Goal: Task Accomplishment & Management: Manage account settings

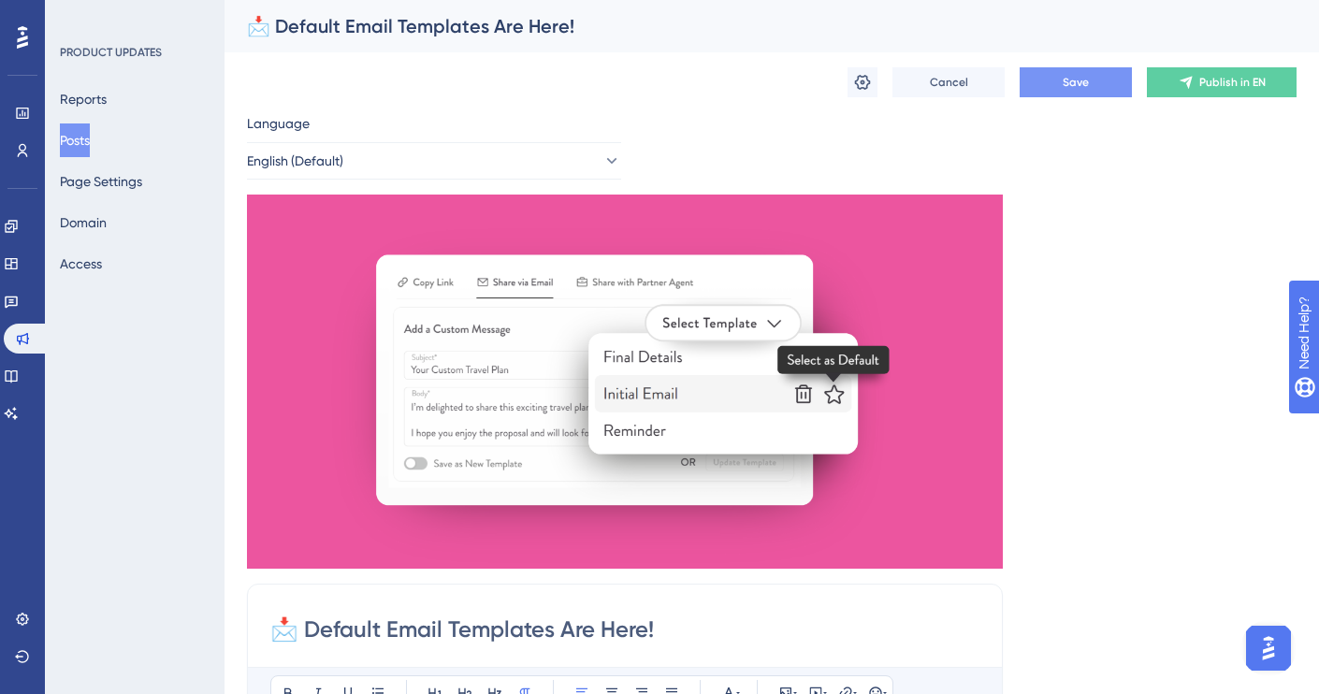
click at [1094, 85] on button "Save" at bounding box center [1076, 82] width 112 height 30
click at [1221, 80] on span "Publish in EN" at bounding box center [1233, 82] width 66 height 15
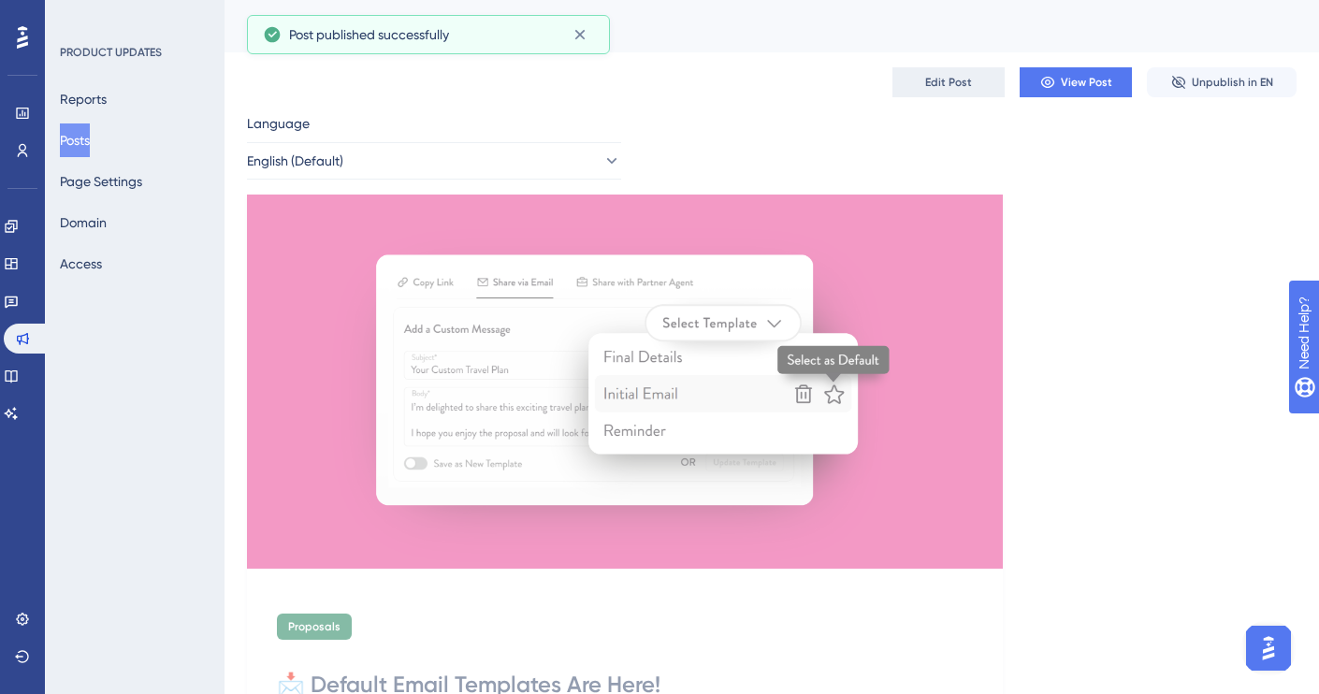
click at [968, 80] on span "Edit Post" at bounding box center [949, 82] width 47 height 15
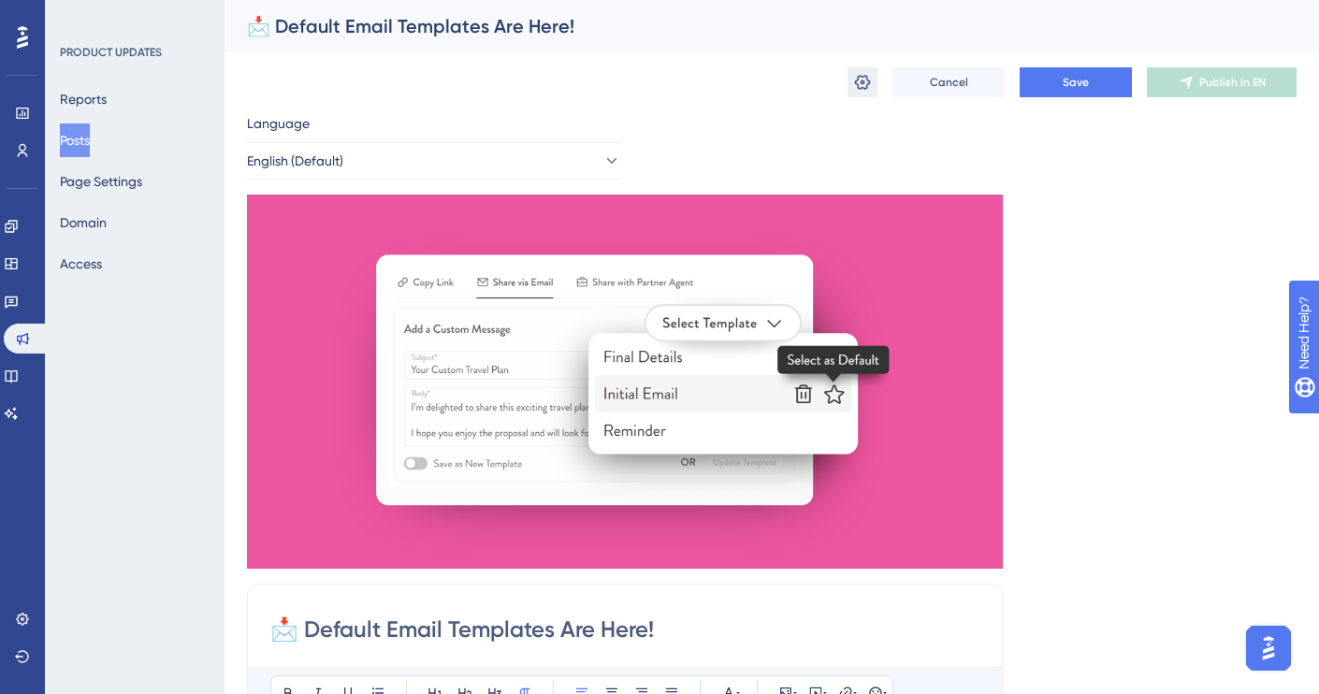
click at [870, 80] on icon at bounding box center [862, 82] width 19 height 19
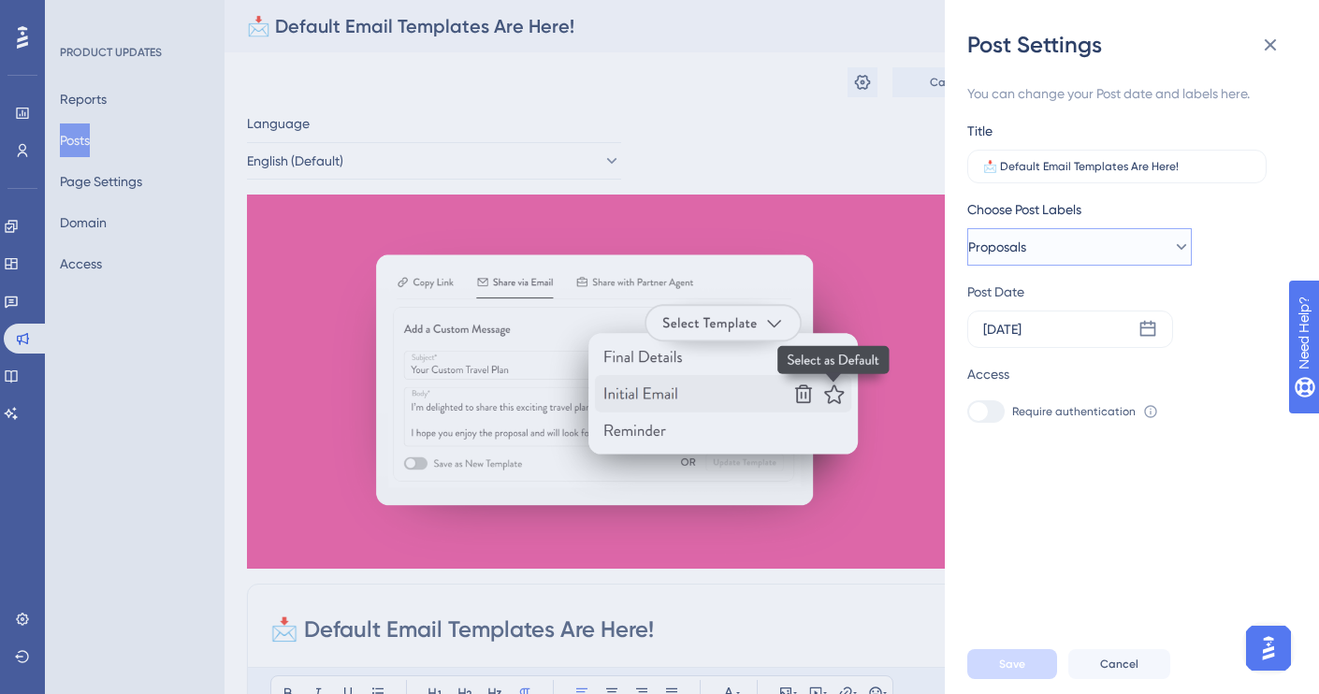
click at [1088, 247] on button "Proposals" at bounding box center [1080, 246] width 225 height 37
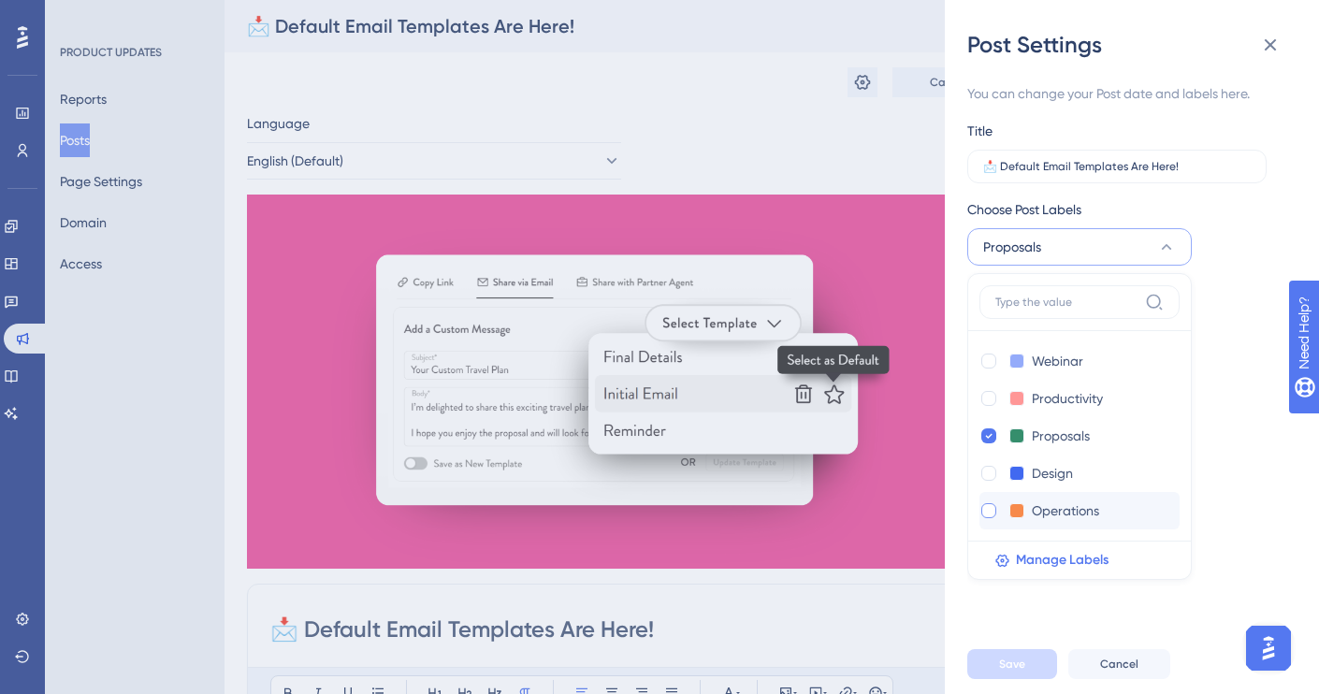
click at [989, 511] on div at bounding box center [989, 510] width 15 height 15
checkbox input "true"
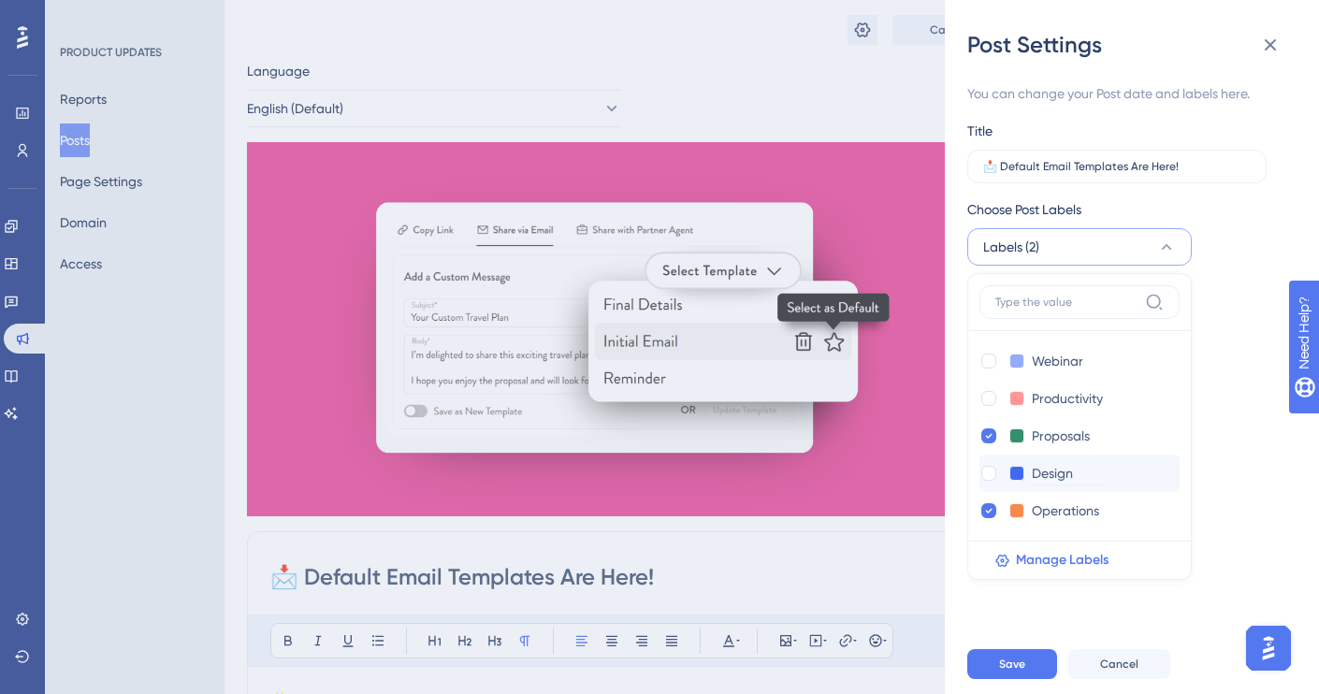
scroll to position [22, 0]
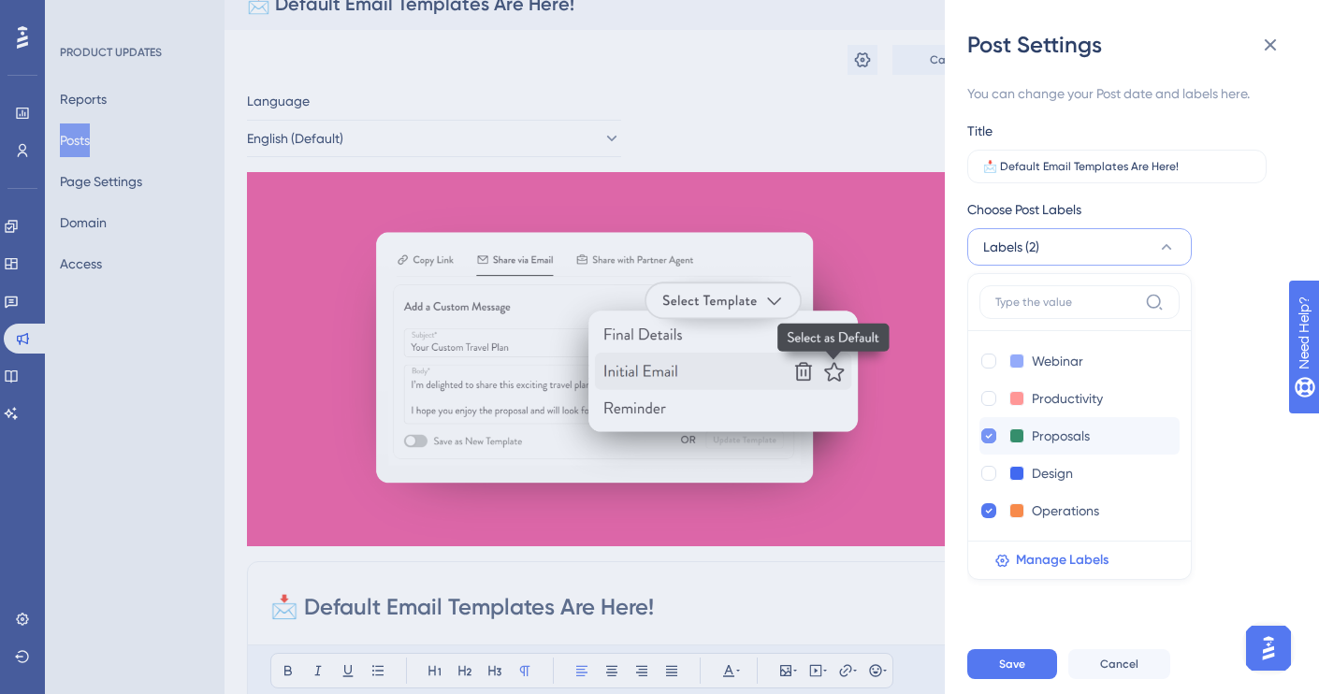
click at [981, 433] on div at bounding box center [989, 436] width 19 height 19
checkbox input "false"
click at [990, 400] on div at bounding box center [989, 398] width 15 height 15
checkbox input "true"
click at [1218, 403] on div "Require authentication To change this setting you should manage your access pre…" at bounding box center [1125, 412] width 314 height 22
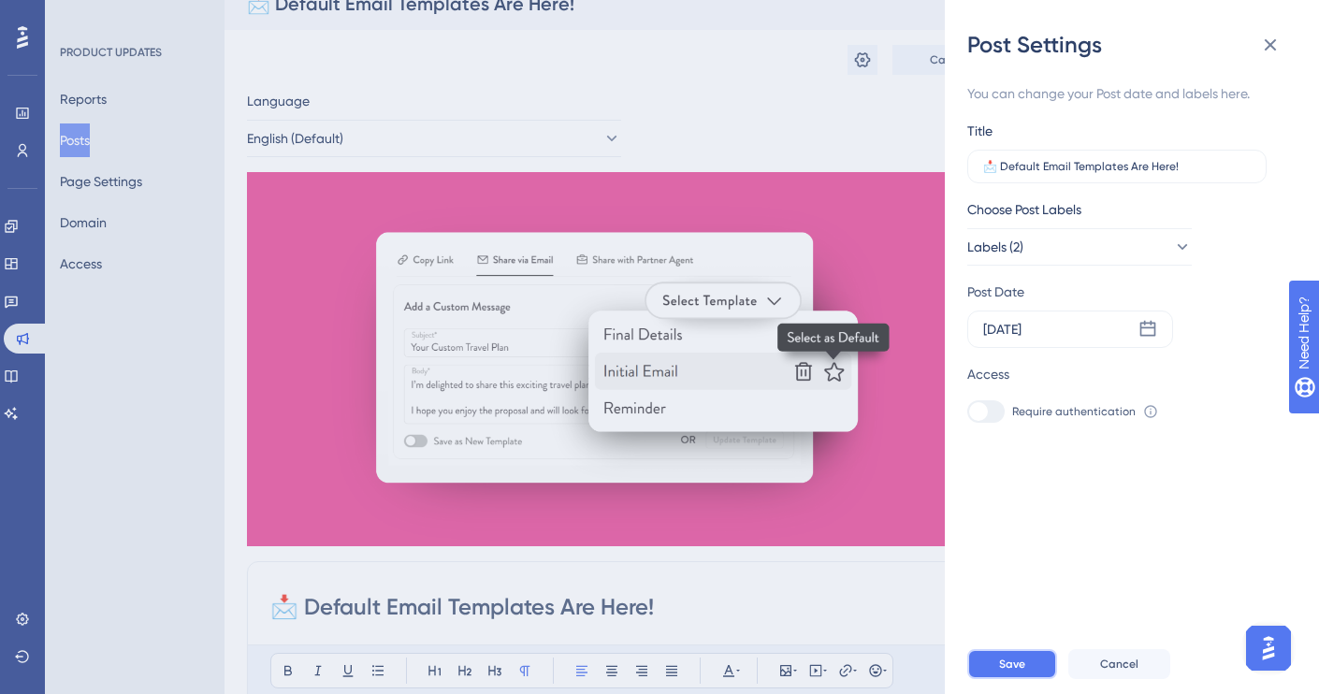
click at [1020, 659] on span "Save" at bounding box center [1012, 664] width 26 height 15
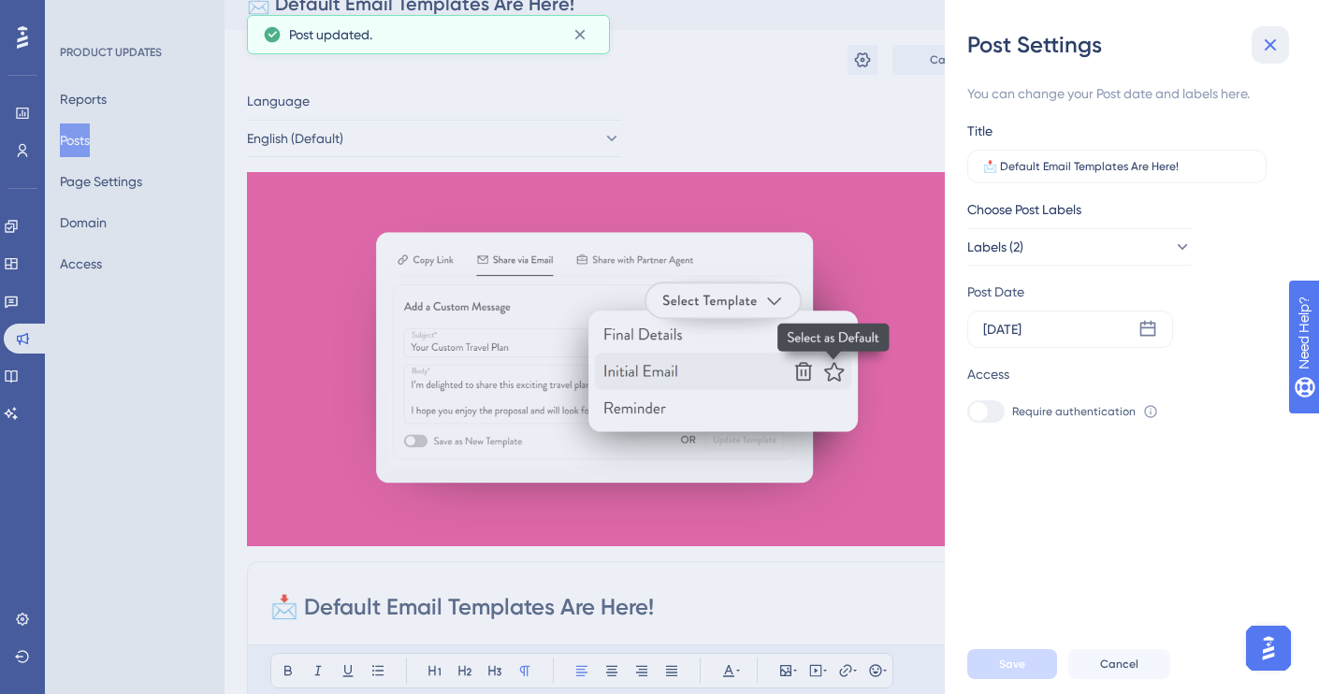
click at [1264, 47] on icon at bounding box center [1271, 45] width 22 height 22
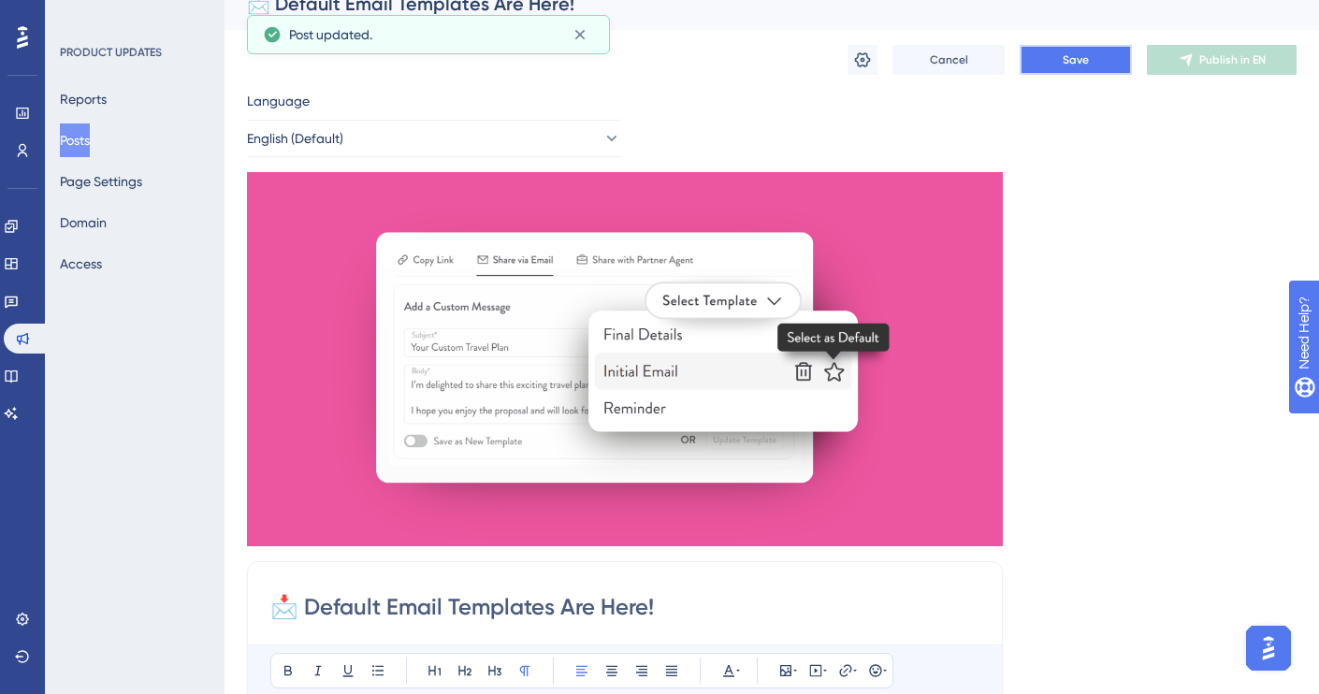
click at [1082, 53] on span "Save" at bounding box center [1076, 59] width 26 height 15
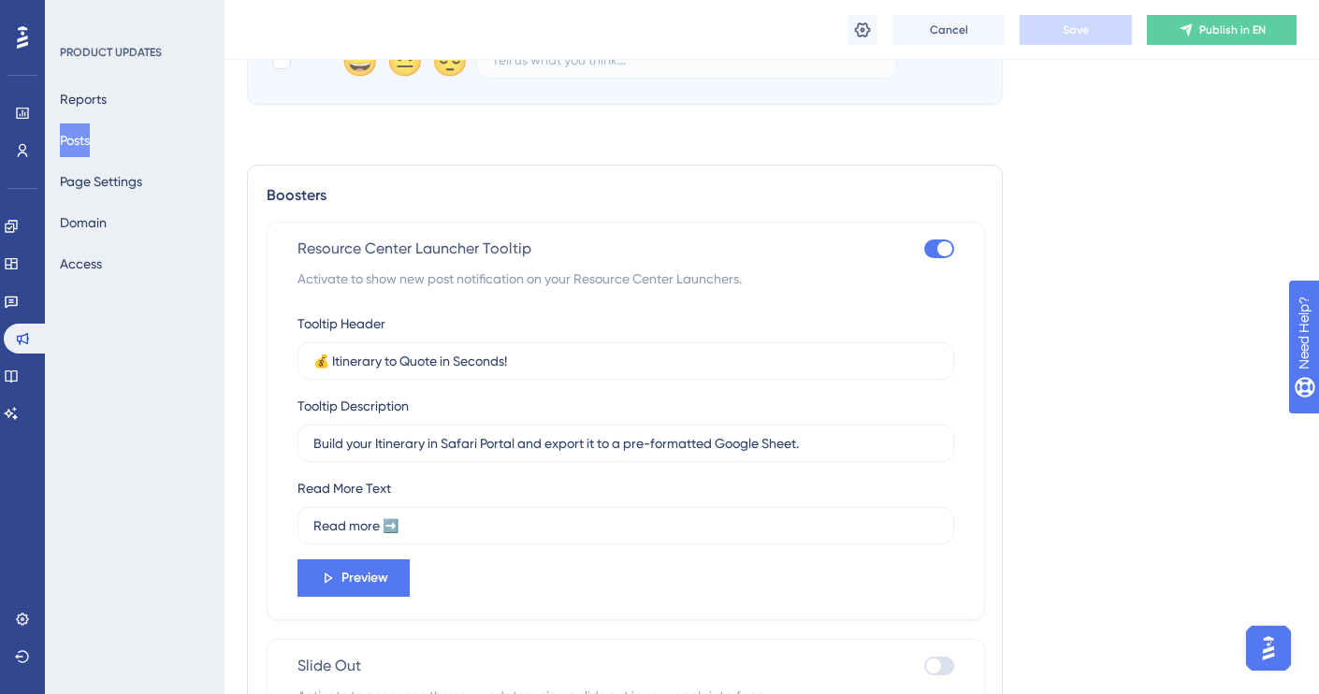
scroll to position [1168, 0]
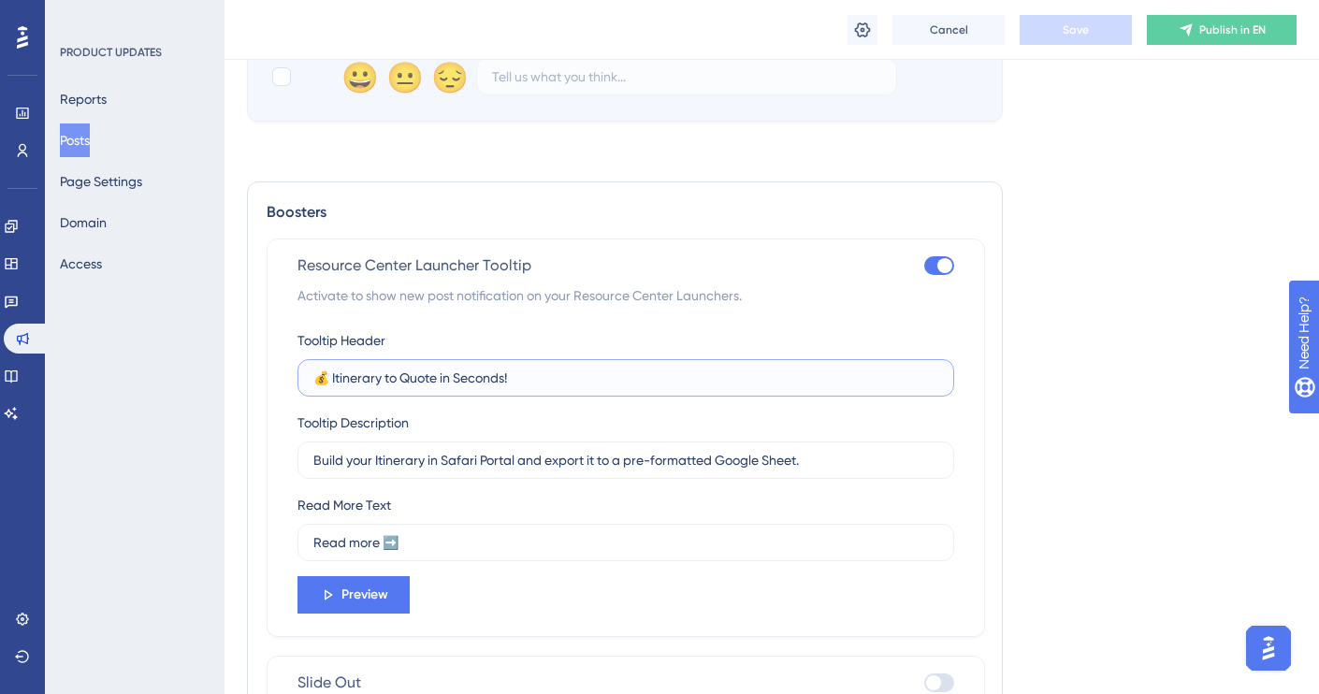
drag, startPoint x: 523, startPoint y: 379, endPoint x: 330, endPoint y: 376, distance: 192.8
click at [330, 376] on input "💰 Itinerary to Quote in Seconds!" at bounding box center [625, 378] width 625 height 21
type input "💰"
type input "E"
type input "Default"
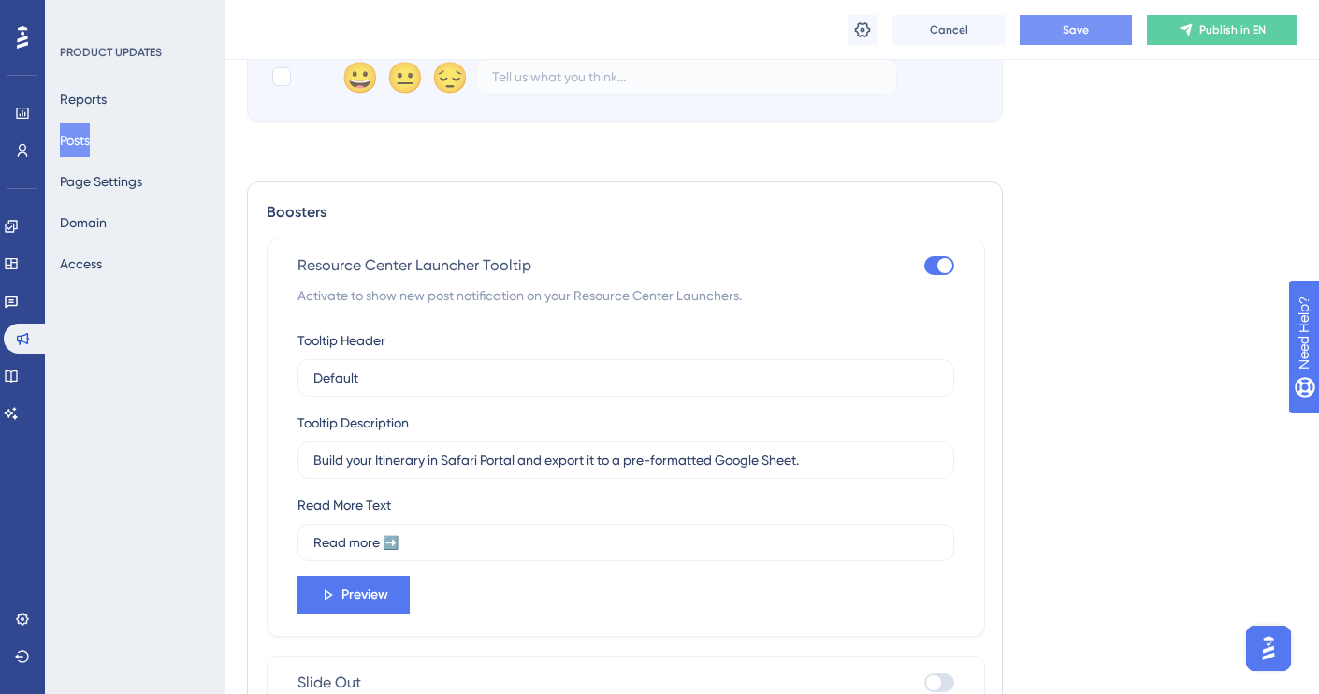
click at [946, 263] on div at bounding box center [945, 265] width 15 height 15
click at [925, 266] on input "checkbox" at bounding box center [924, 266] width 1 height 1
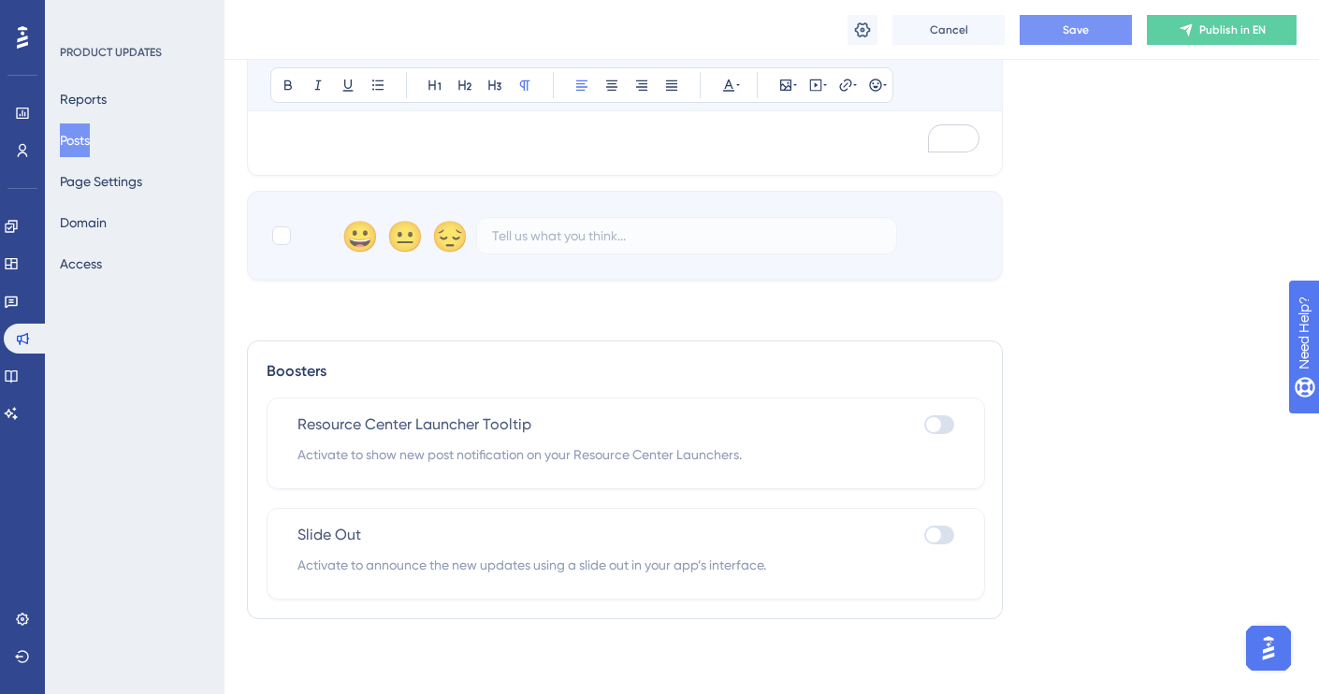
scroll to position [989, 0]
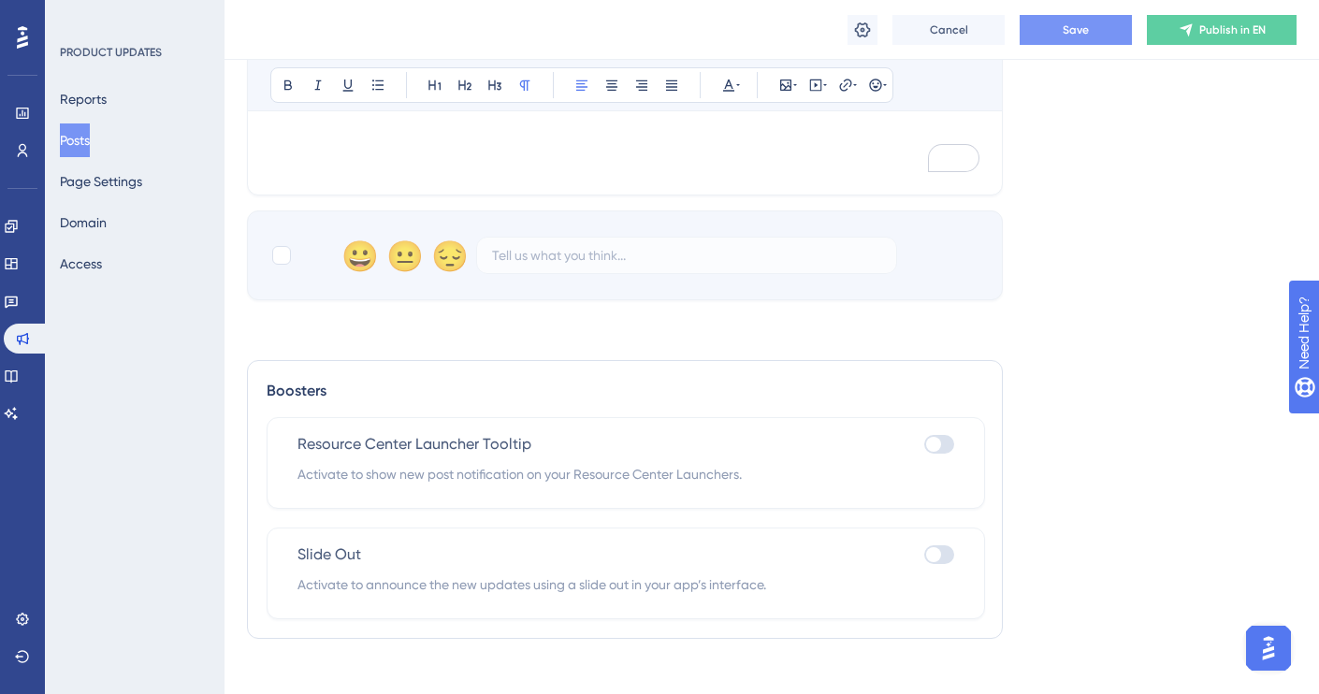
click at [938, 444] on div at bounding box center [933, 444] width 15 height 15
click at [925, 445] on input "checkbox" at bounding box center [924, 445] width 1 height 1
checkbox input "true"
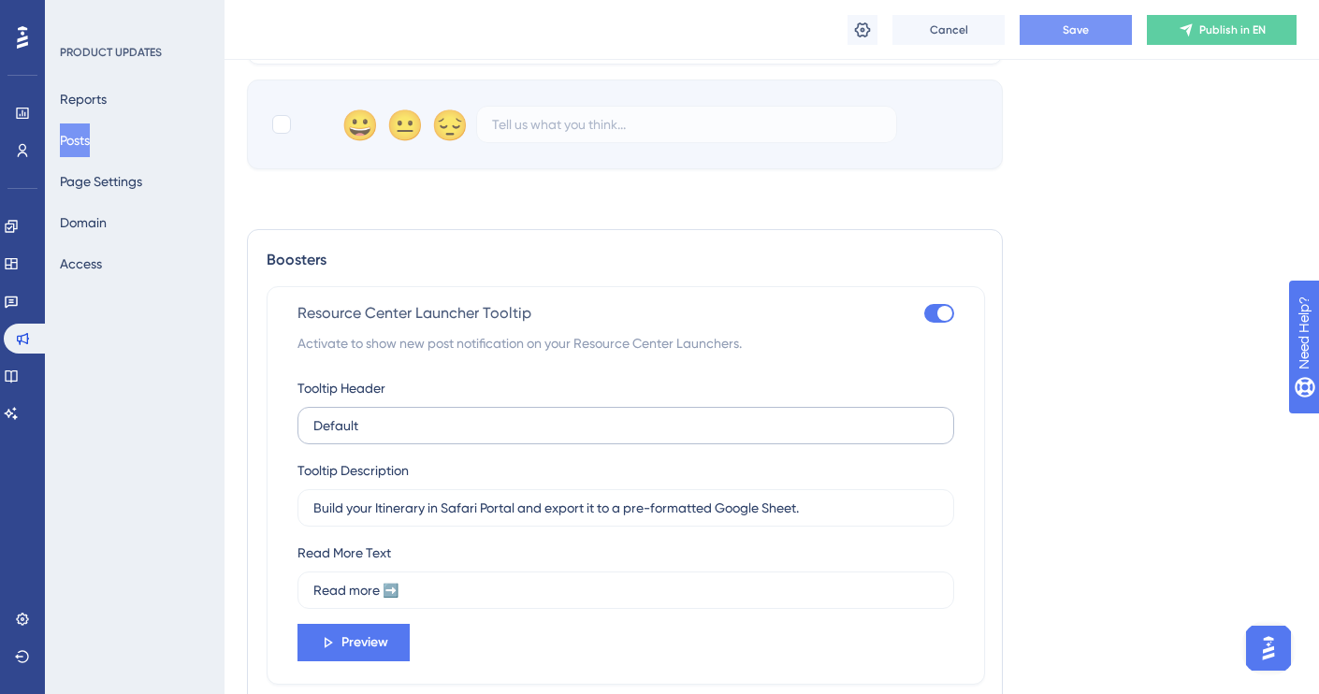
scroll to position [1145, 0]
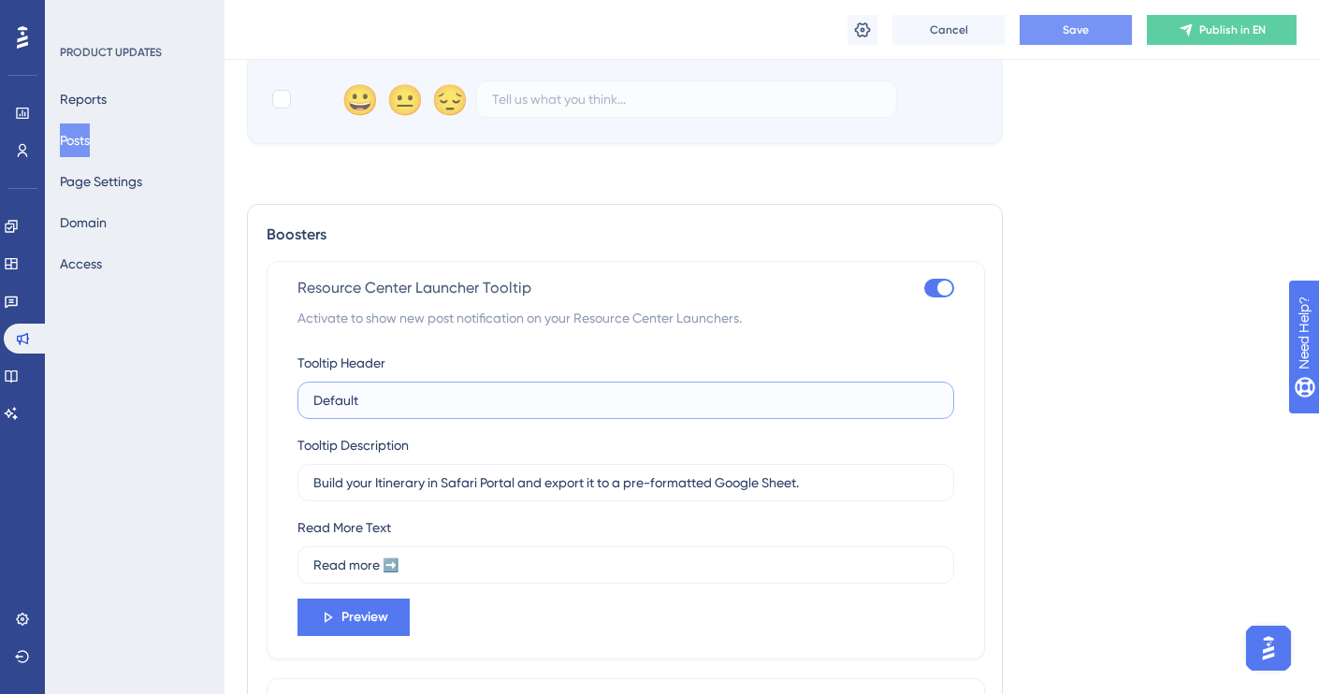
click at [401, 393] on input "Default" at bounding box center [625, 400] width 625 height 21
type input "Default Email Templates are Here"
click at [401, 485] on input "Build your Itinerary in Safari Portal and export it to a pre-formatted Google S…" at bounding box center [625, 483] width 625 height 21
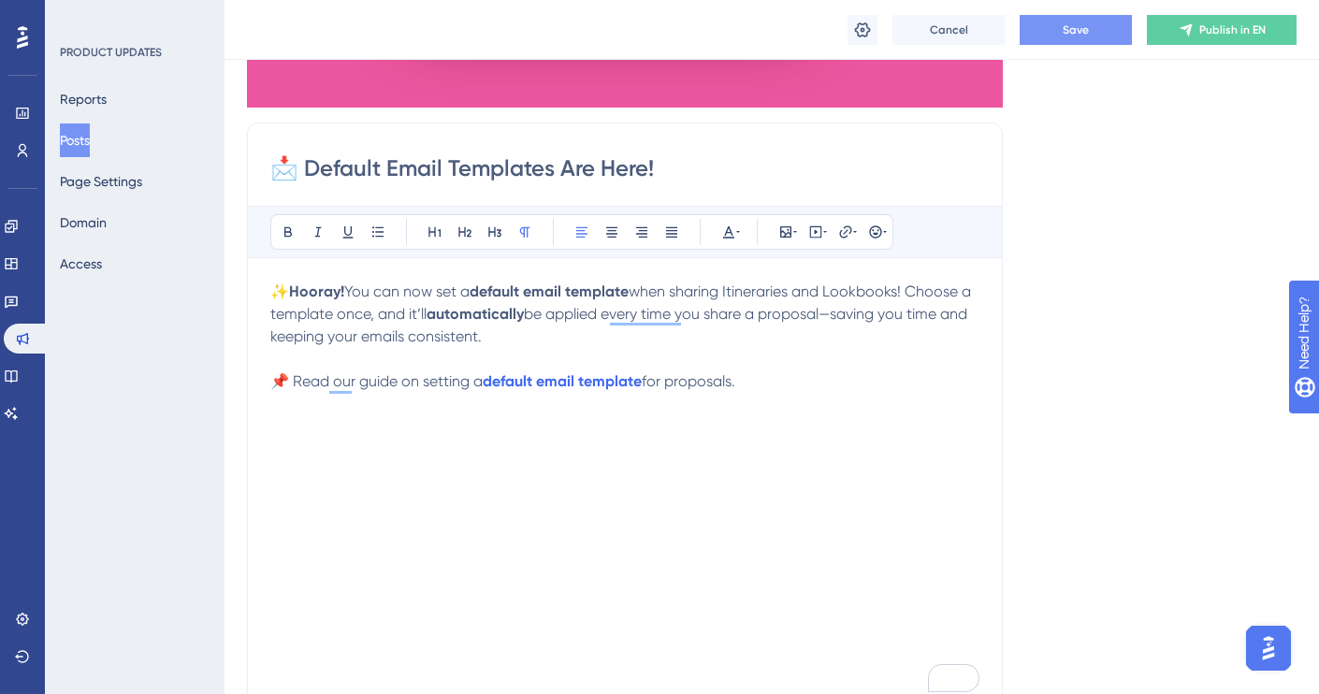
scroll to position [473, 0]
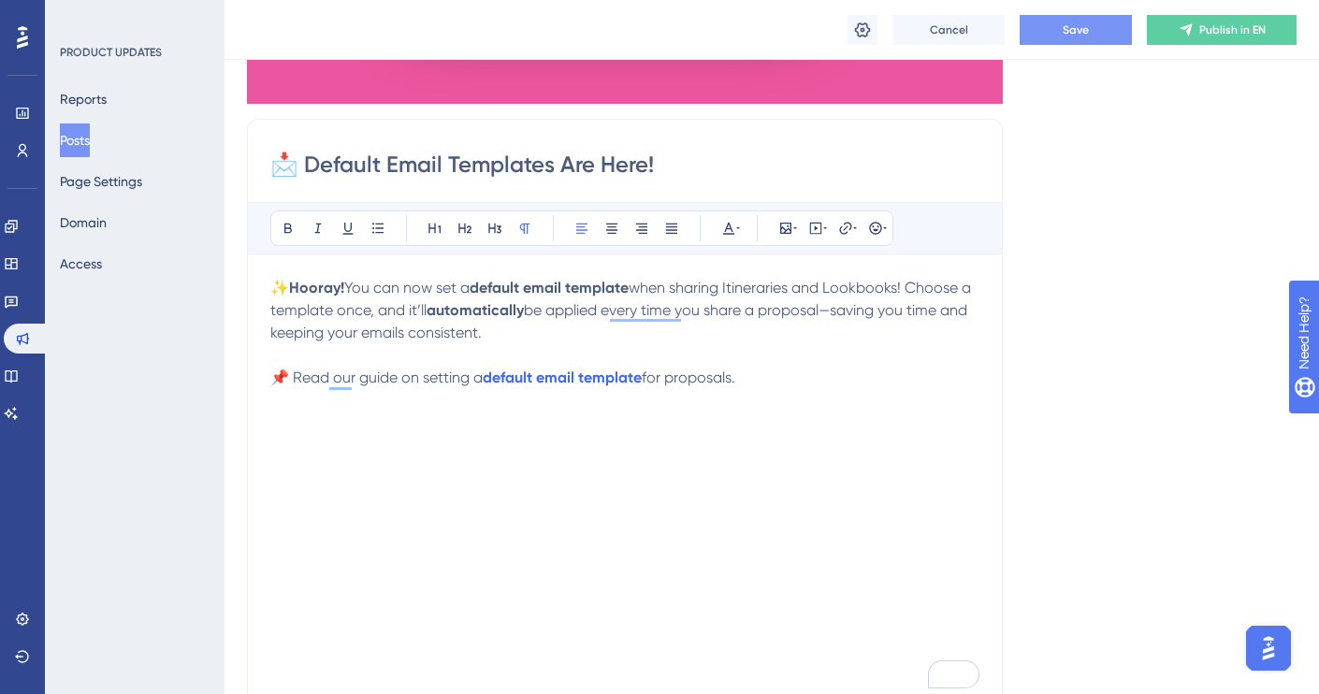
click at [808, 289] on span "when sharing Itineraries and Lookbooks! Choose a template once, and it’ll" at bounding box center [622, 299] width 705 height 40
click at [876, 297] on span "when sharing Itineraries, Lookbooks! Choose a template once, and it’ll" at bounding box center [609, 299] width 678 height 40
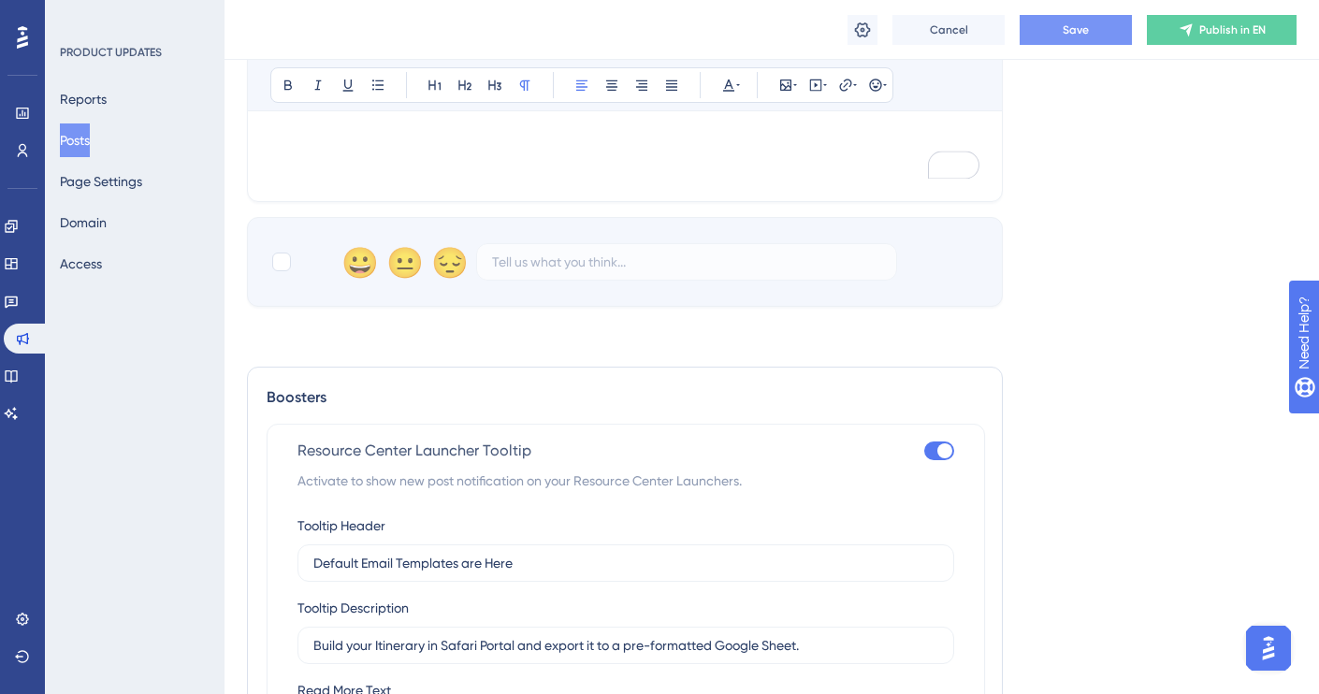
scroll to position [1030, 0]
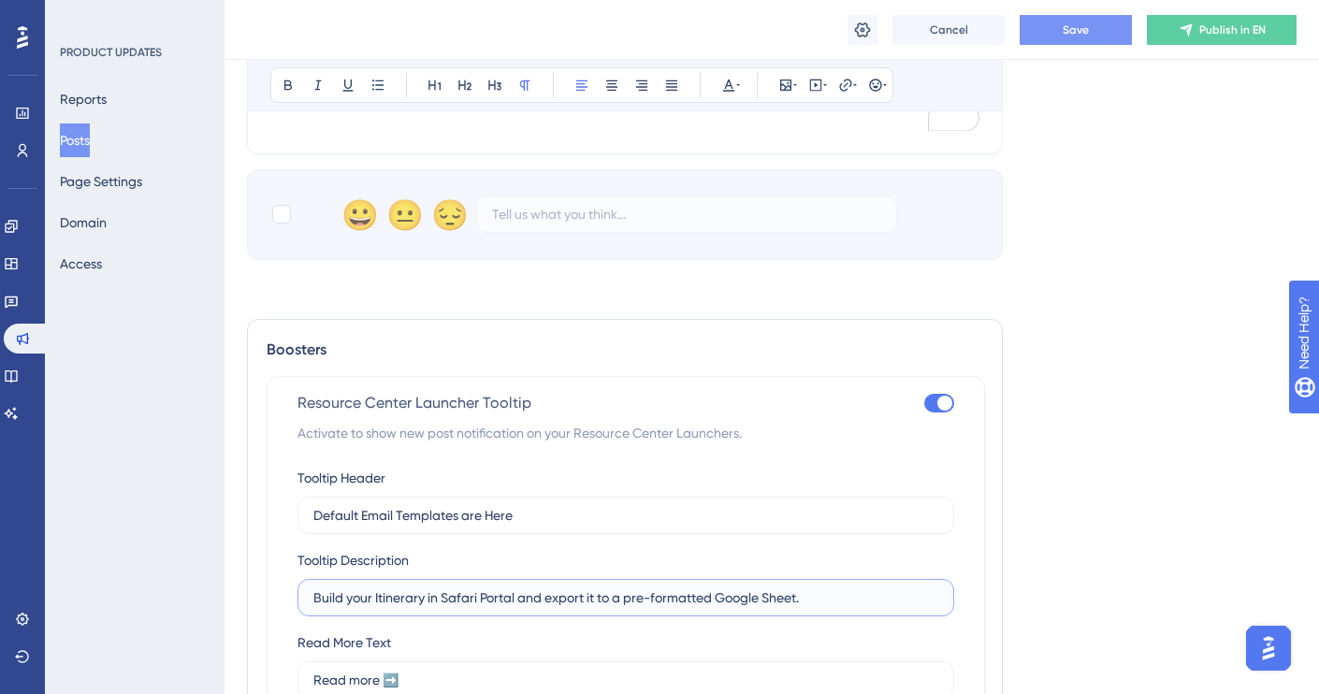
click at [577, 597] on input "Build your Itinerary in Safari Portal and export it to a pre-formatted Google S…" at bounding box center [625, 598] width 625 height 21
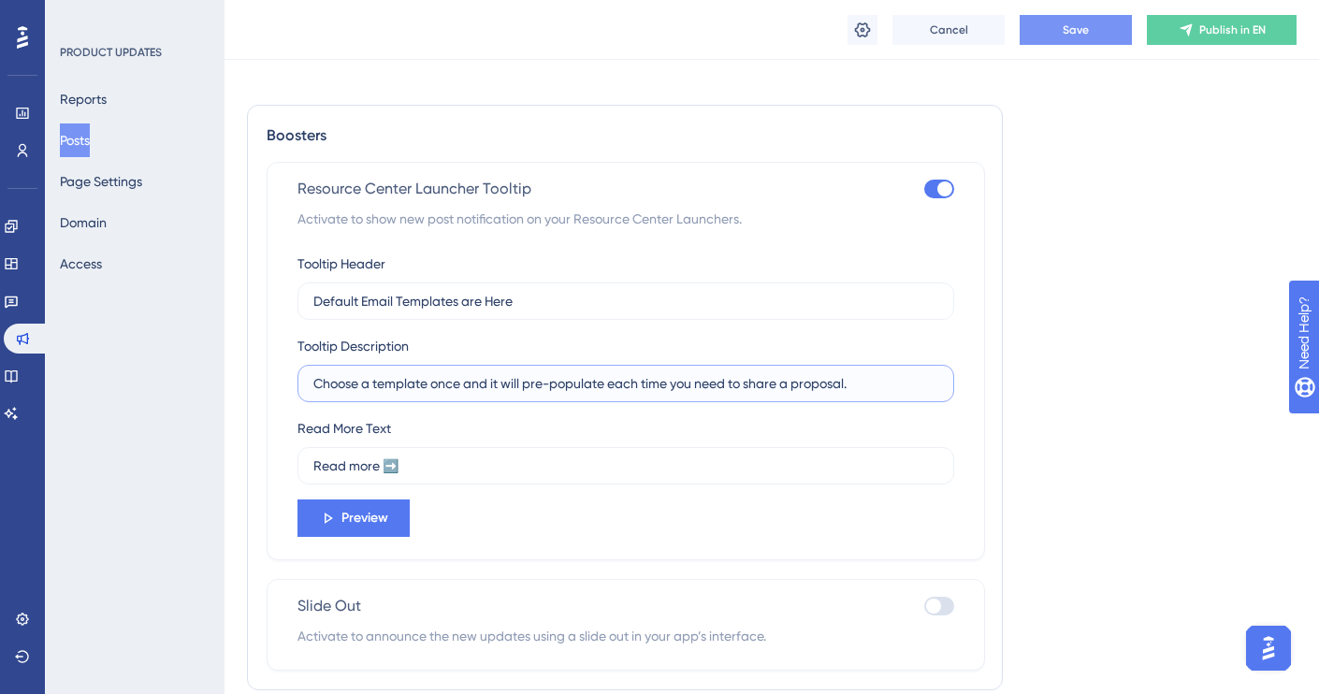
scroll to position [1250, 0]
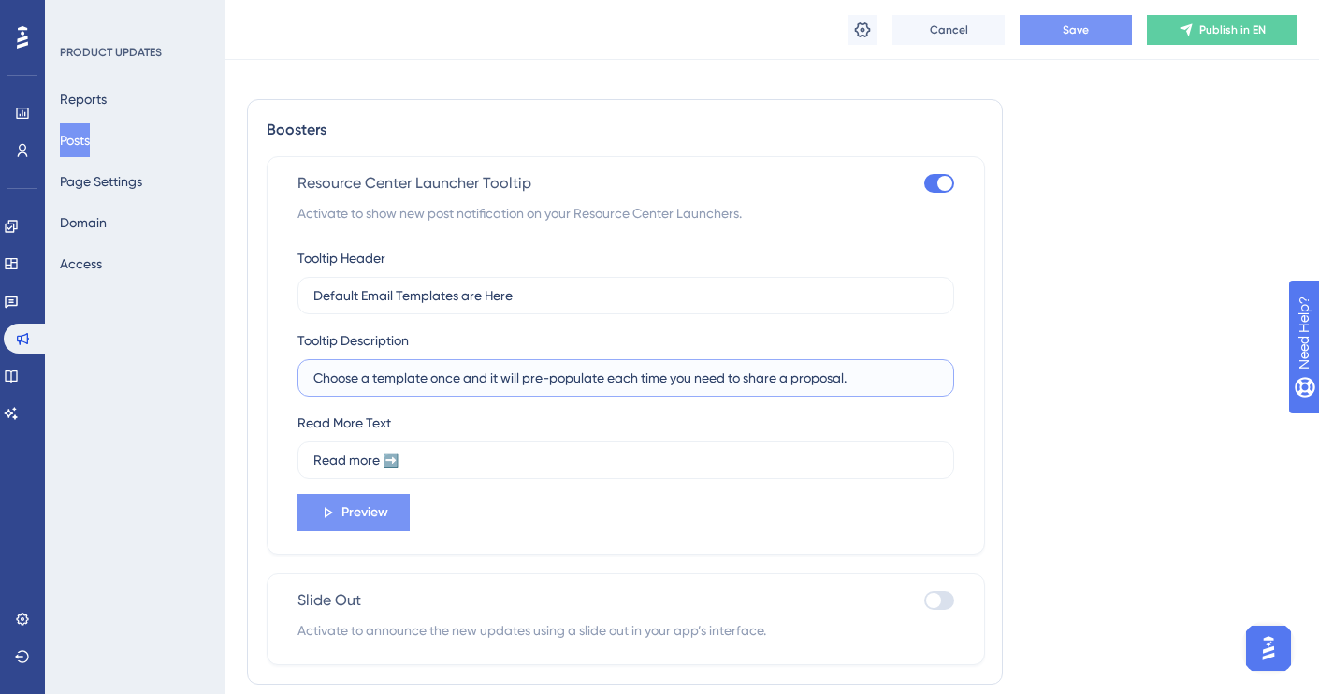
type input "Choose a template once and it will pre-populate each time you need to share a p…"
click at [376, 517] on span "Preview" at bounding box center [365, 513] width 47 height 22
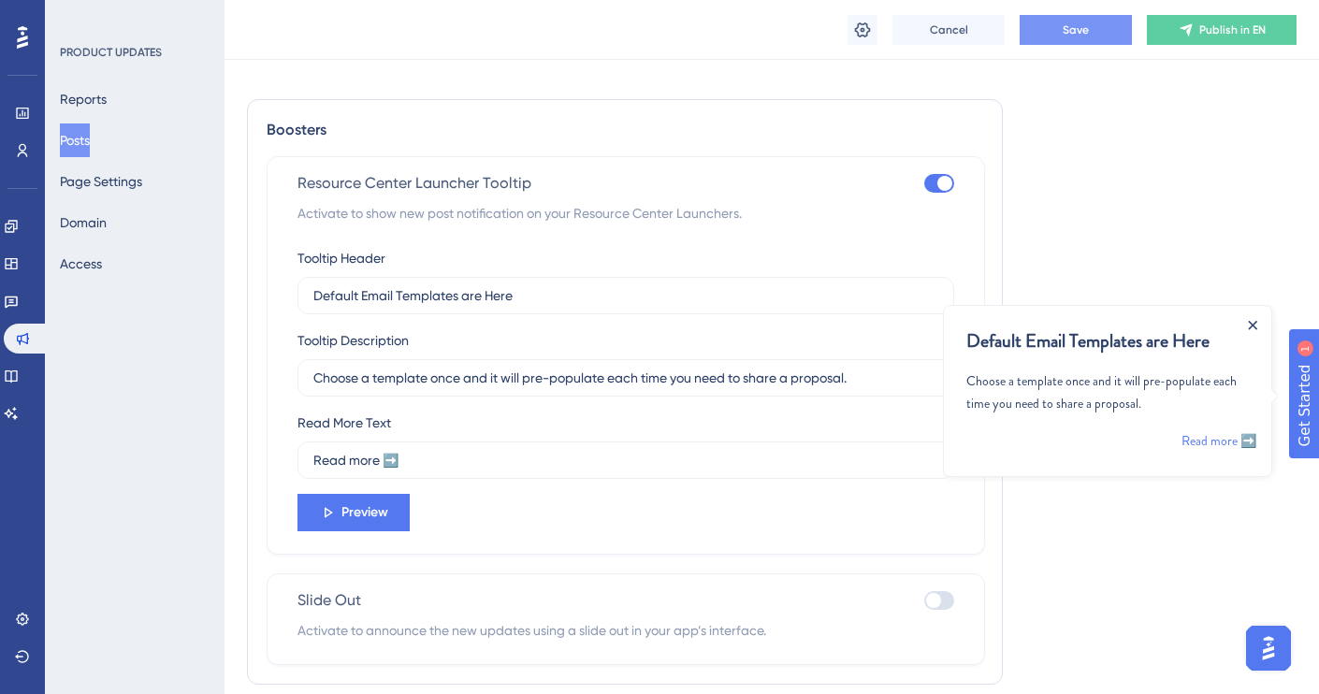
click at [1251, 321] on icon "Close Announcement" at bounding box center [1252, 325] width 9 height 9
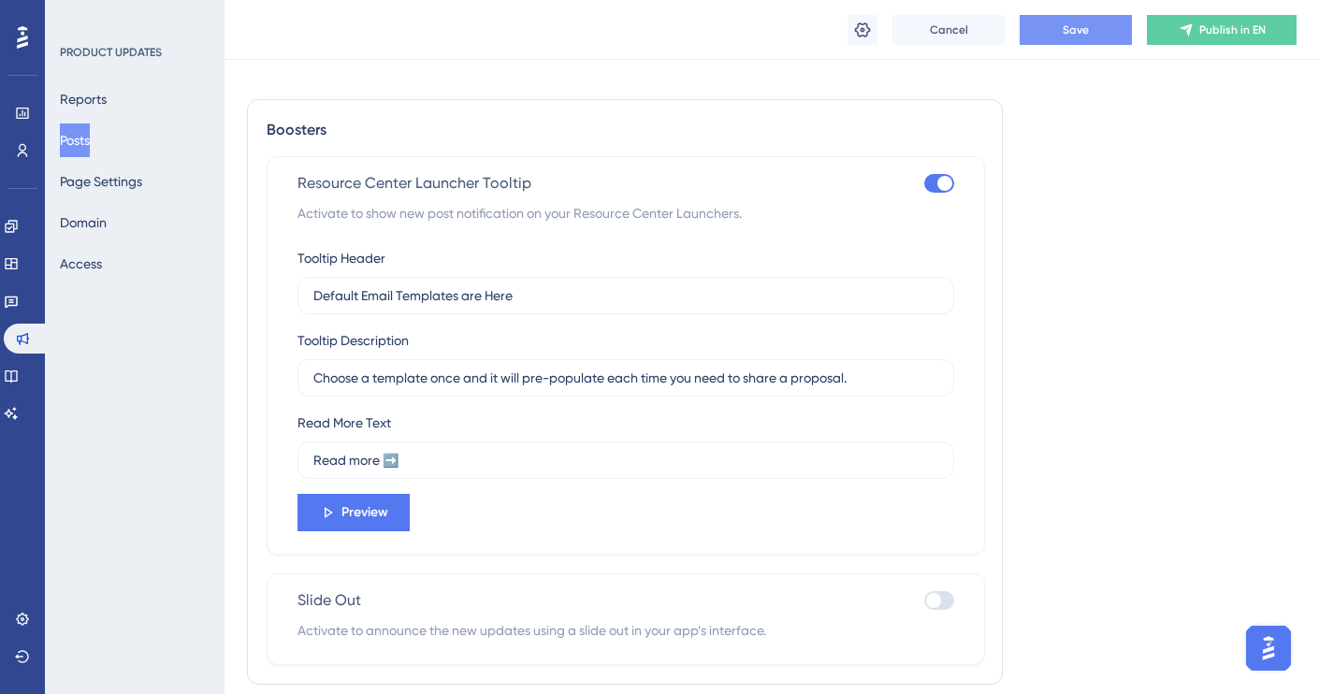
scroll to position [1316, 0]
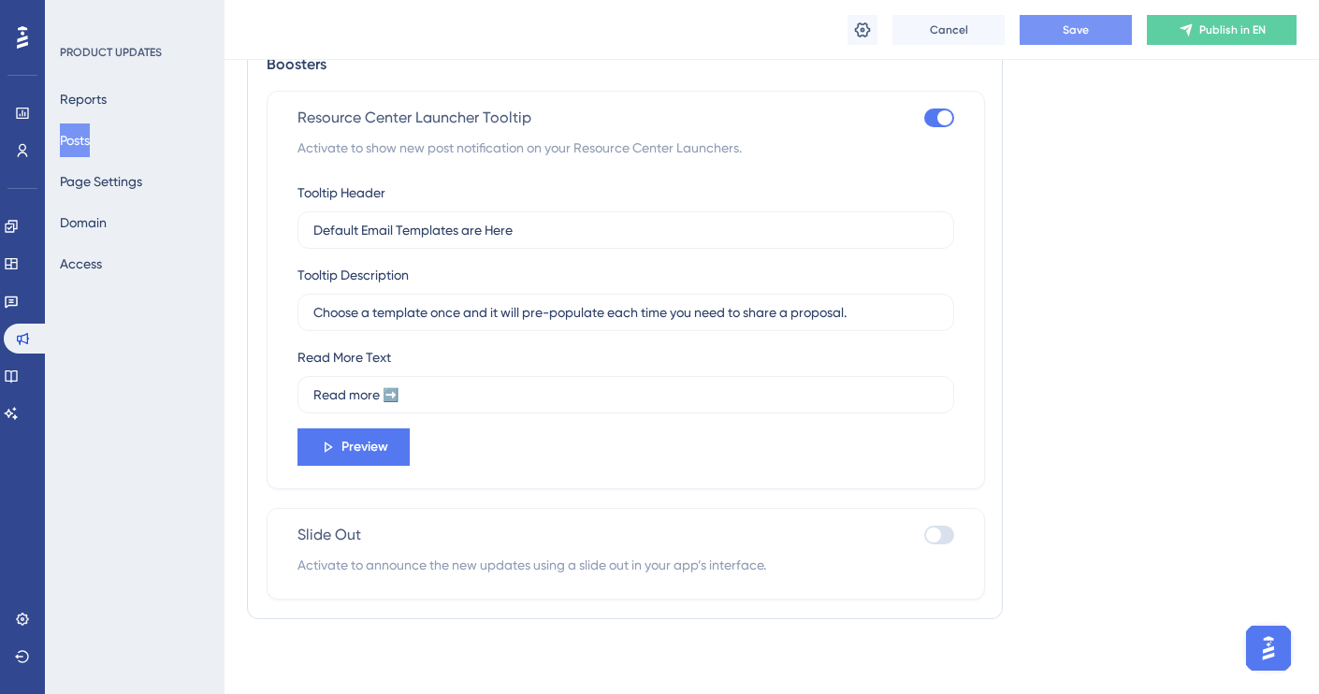
click at [935, 542] on div at bounding box center [933, 535] width 15 height 15
click at [925, 536] on input "checkbox" at bounding box center [924, 535] width 1 height 1
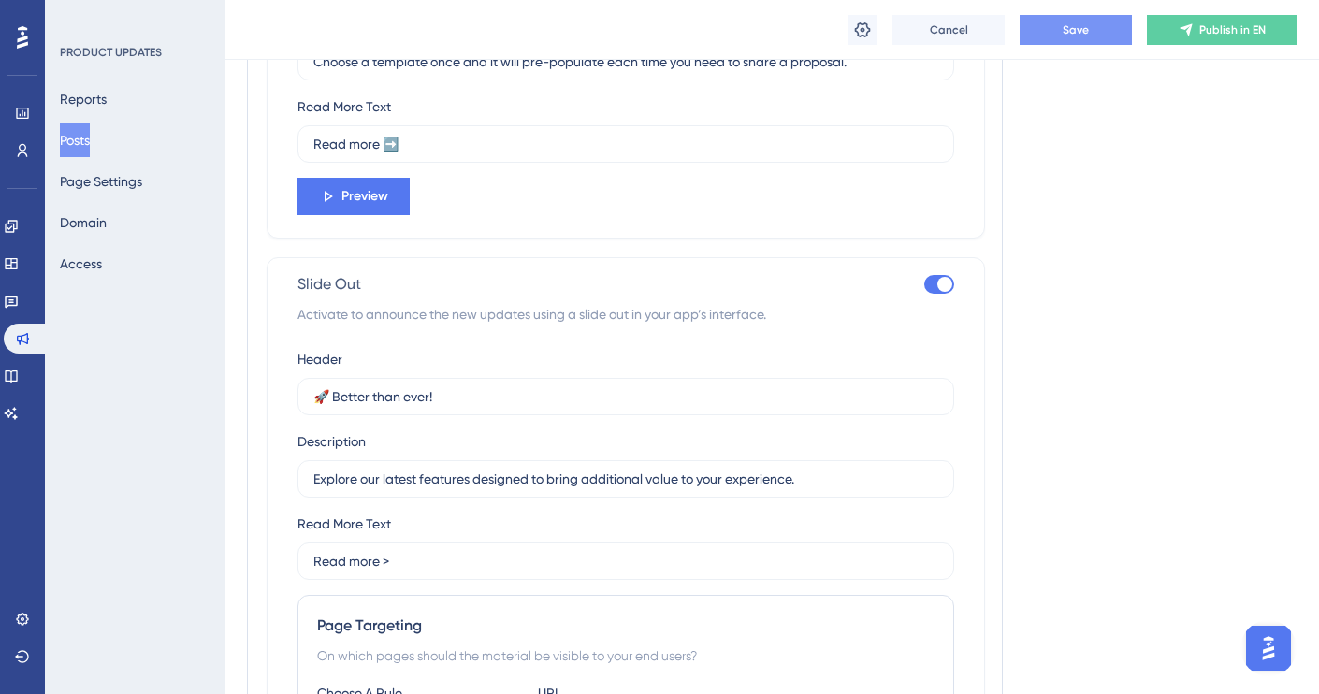
scroll to position [1575, 0]
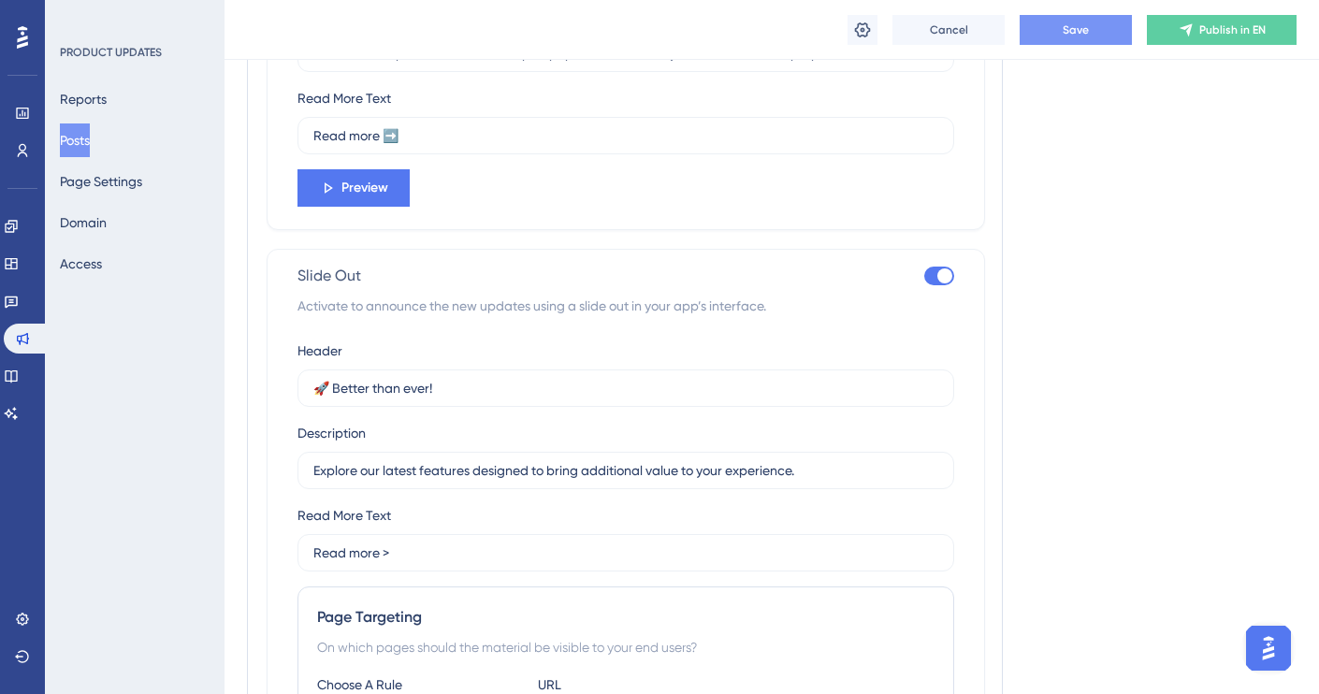
click at [936, 274] on div at bounding box center [940, 276] width 30 height 19
click at [925, 276] on input "checkbox" at bounding box center [924, 276] width 1 height 1
checkbox input "false"
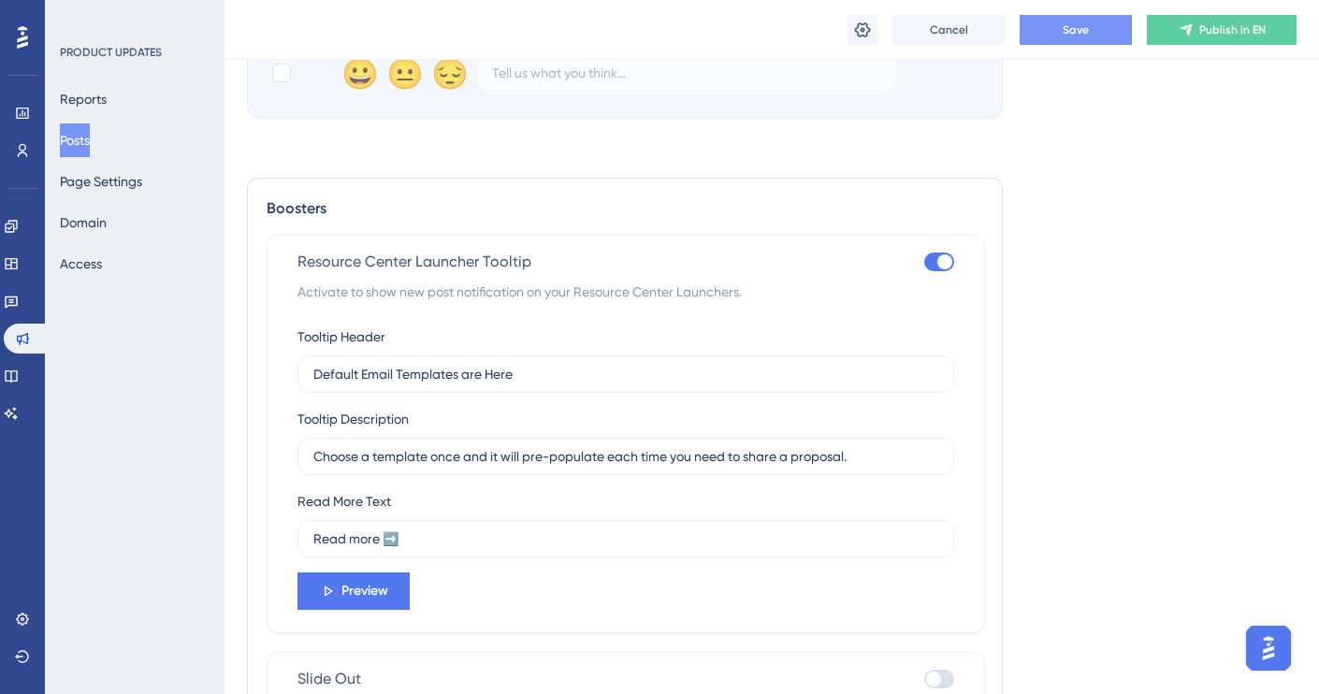
click at [938, 262] on div at bounding box center [945, 262] width 15 height 15
click at [925, 262] on input "checkbox" at bounding box center [924, 262] width 1 height 1
checkbox input "false"
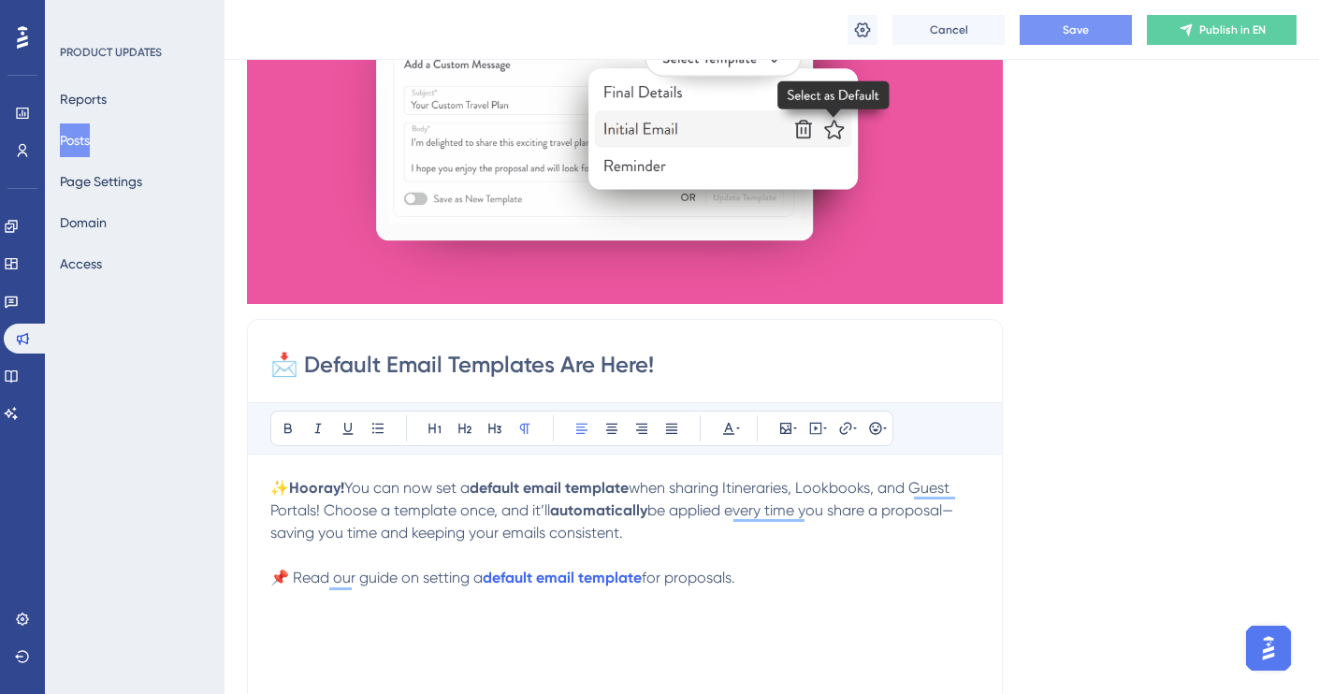
scroll to position [124, 0]
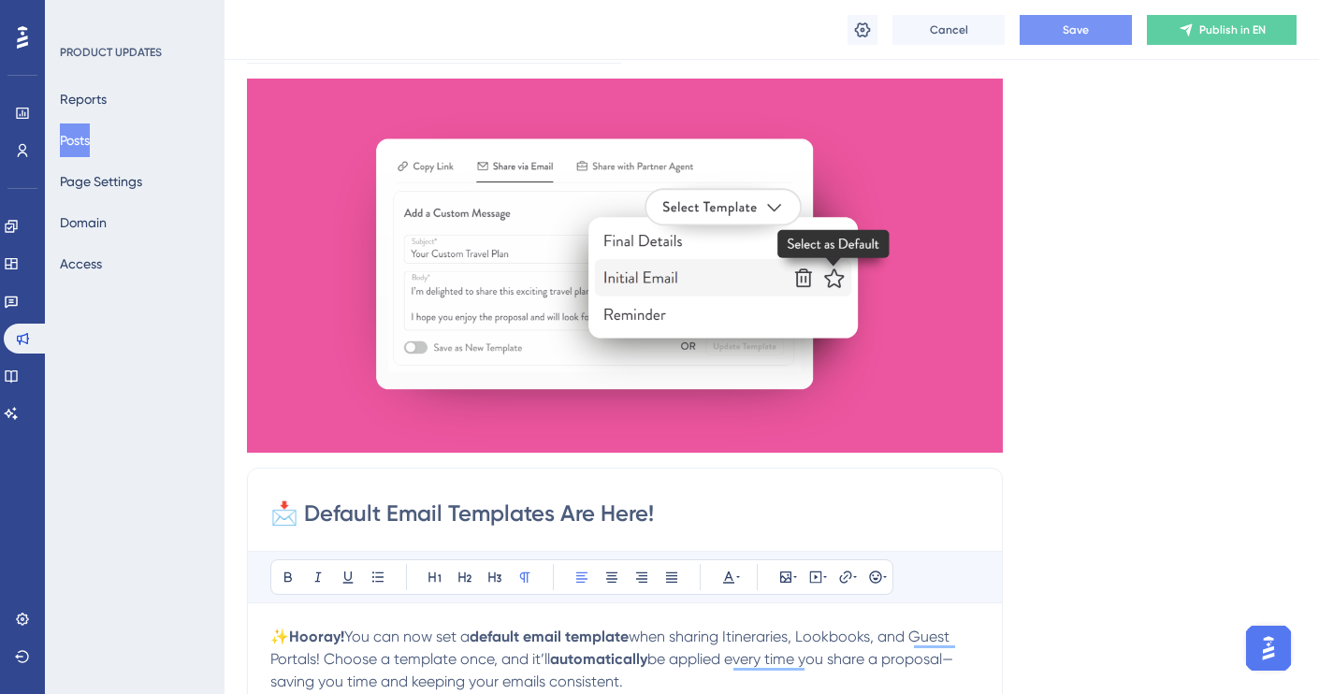
click at [1086, 30] on span "Save" at bounding box center [1076, 29] width 26 height 15
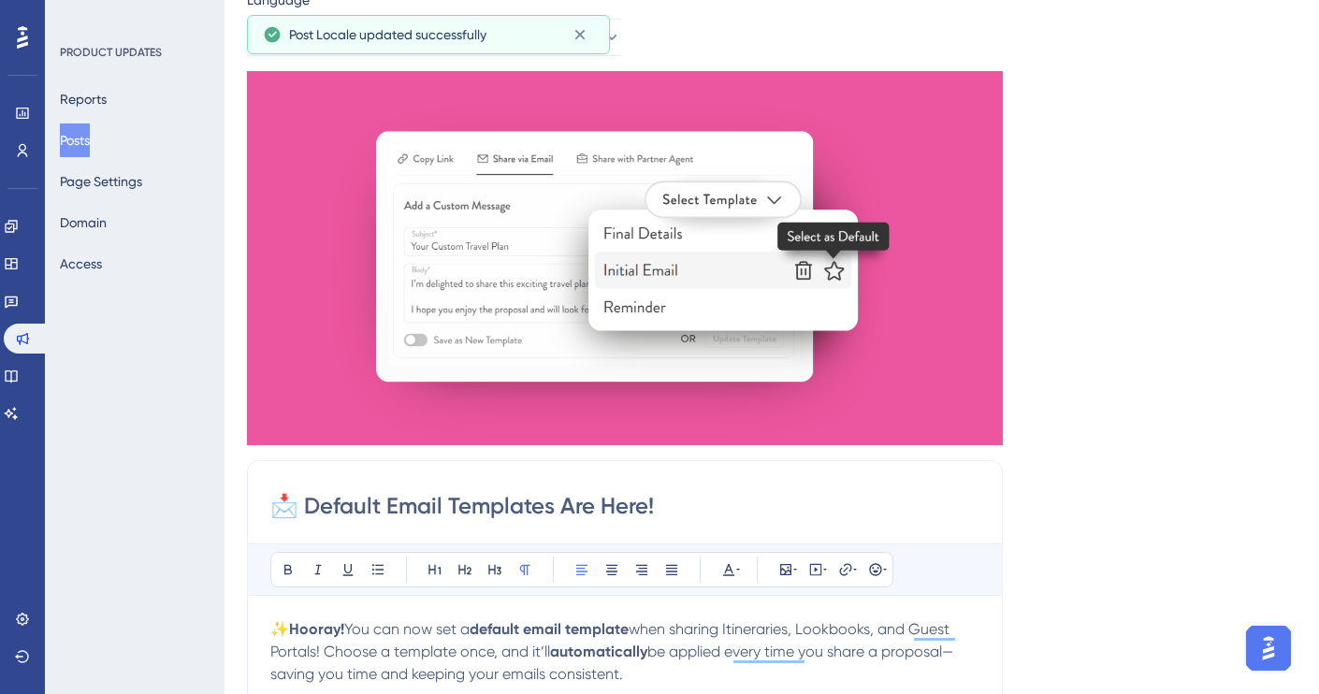
scroll to position [0, 0]
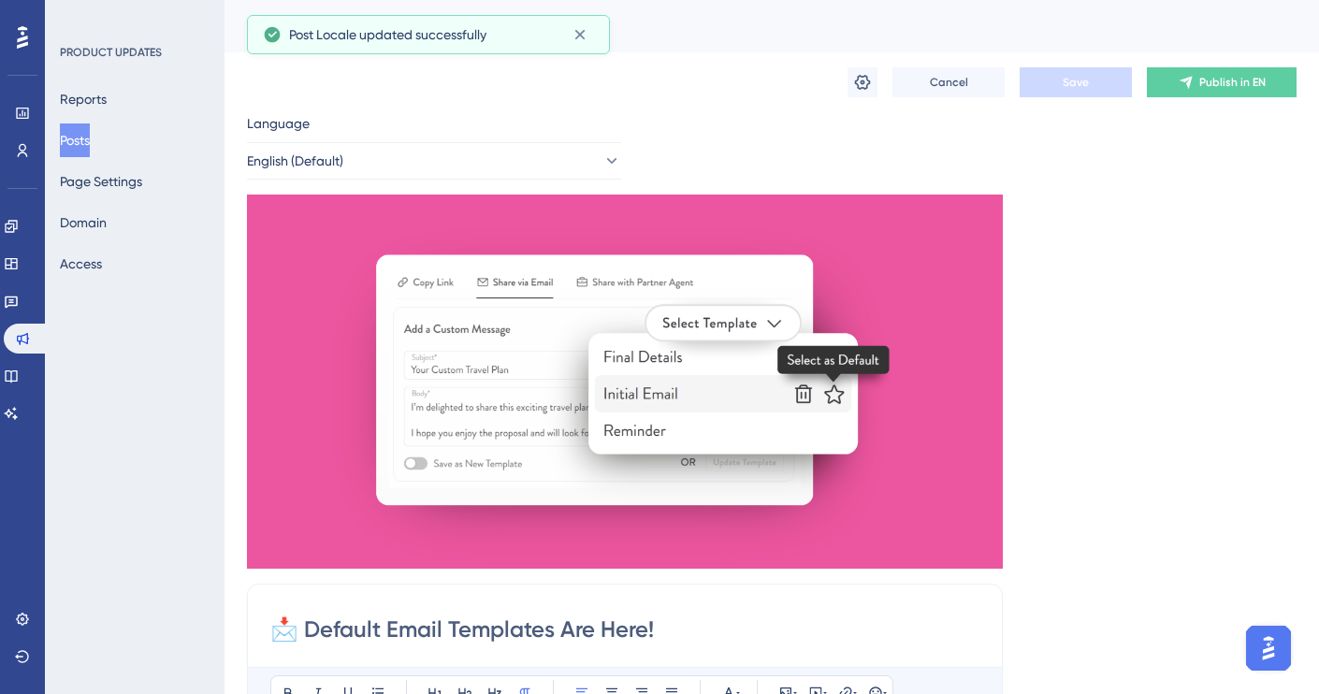
click at [1213, 59] on div "Cancel Save Publish in EN" at bounding box center [772, 82] width 1050 height 60
click at [1203, 75] on span "Publish in EN" at bounding box center [1233, 82] width 66 height 15
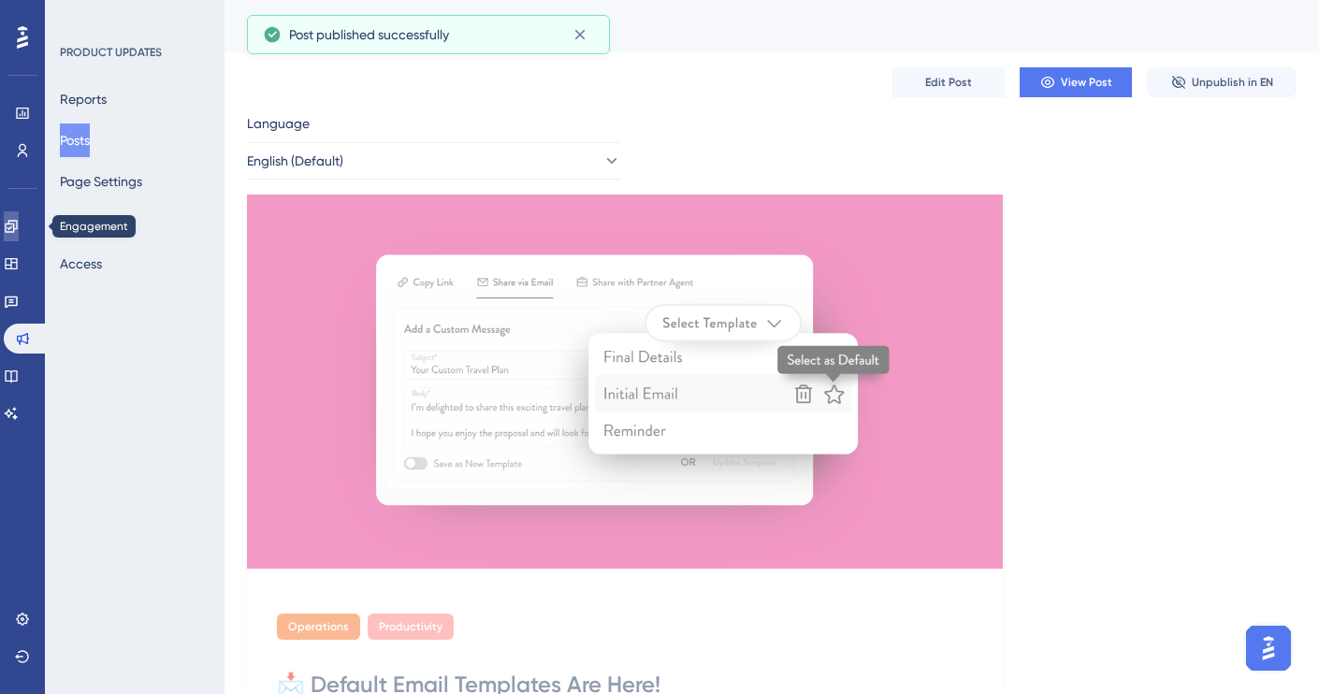
click at [19, 226] on icon at bounding box center [11, 226] width 15 height 15
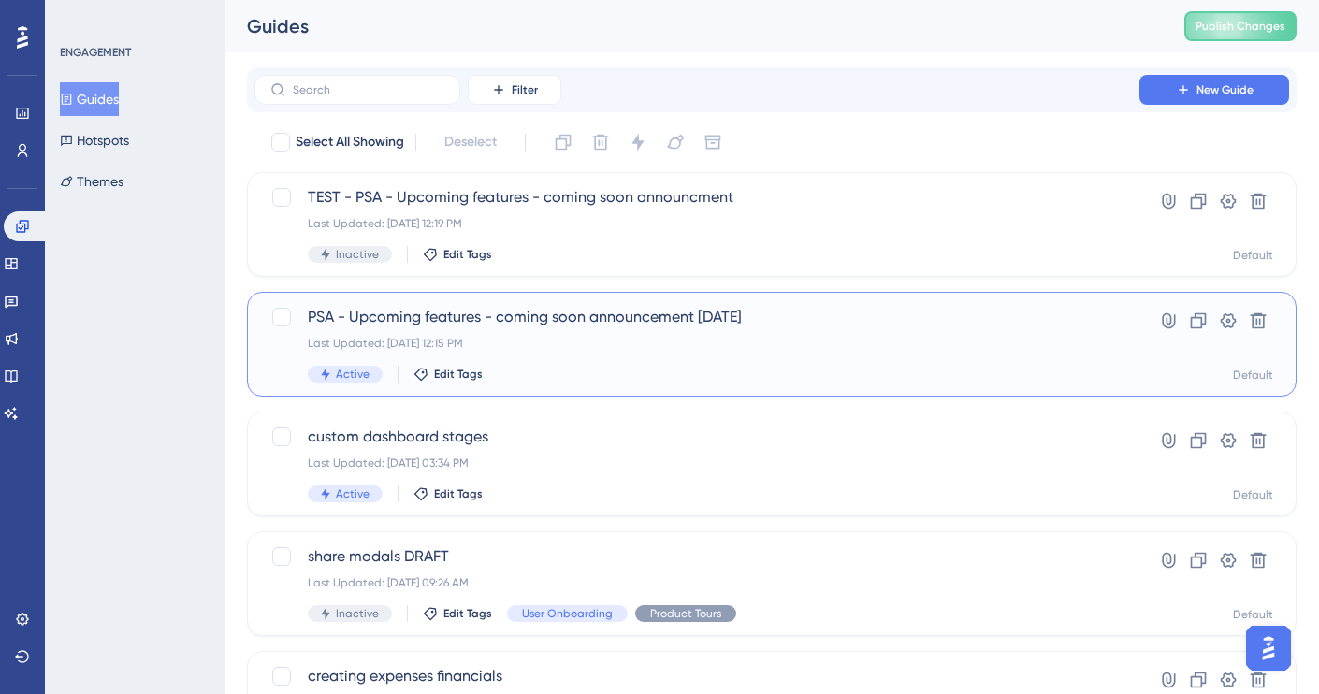
click at [951, 326] on span "PSA - Upcoming features - coming soon announcement august 13" at bounding box center [697, 317] width 779 height 22
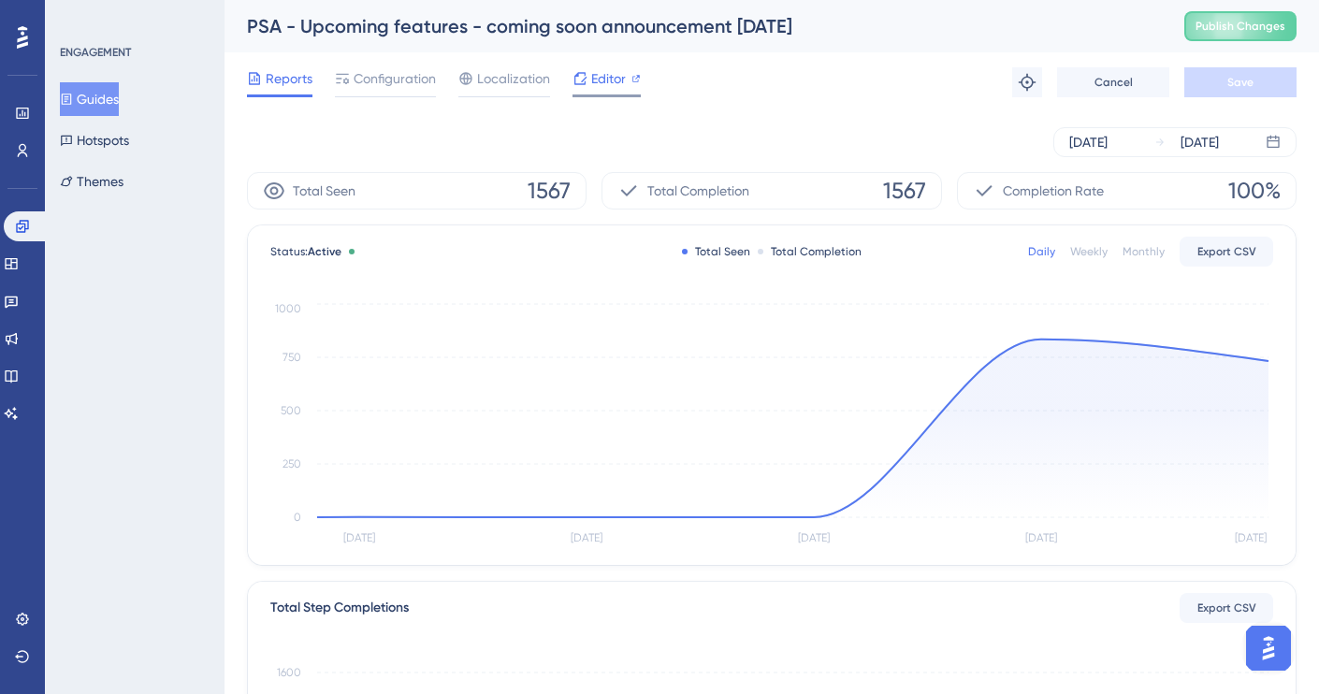
click at [597, 73] on span "Editor" at bounding box center [608, 78] width 35 height 22
click at [375, 77] on span "Configuration" at bounding box center [395, 78] width 82 height 22
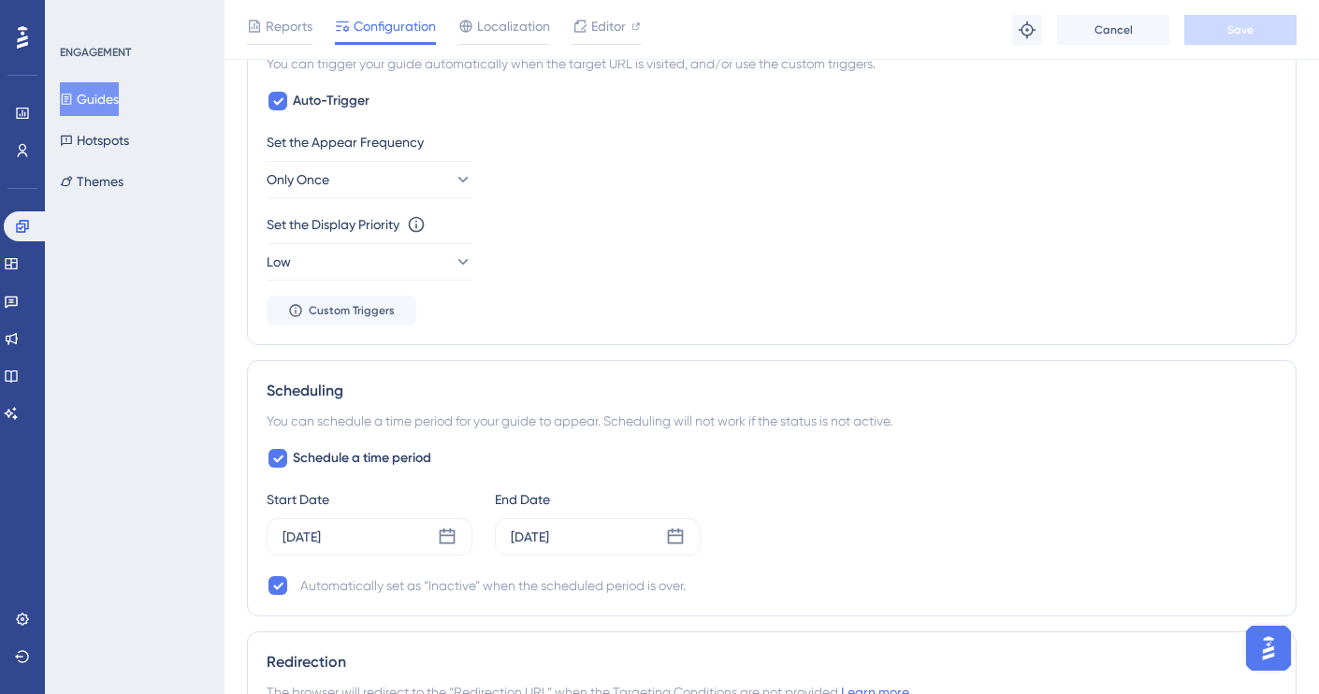
scroll to position [887, 0]
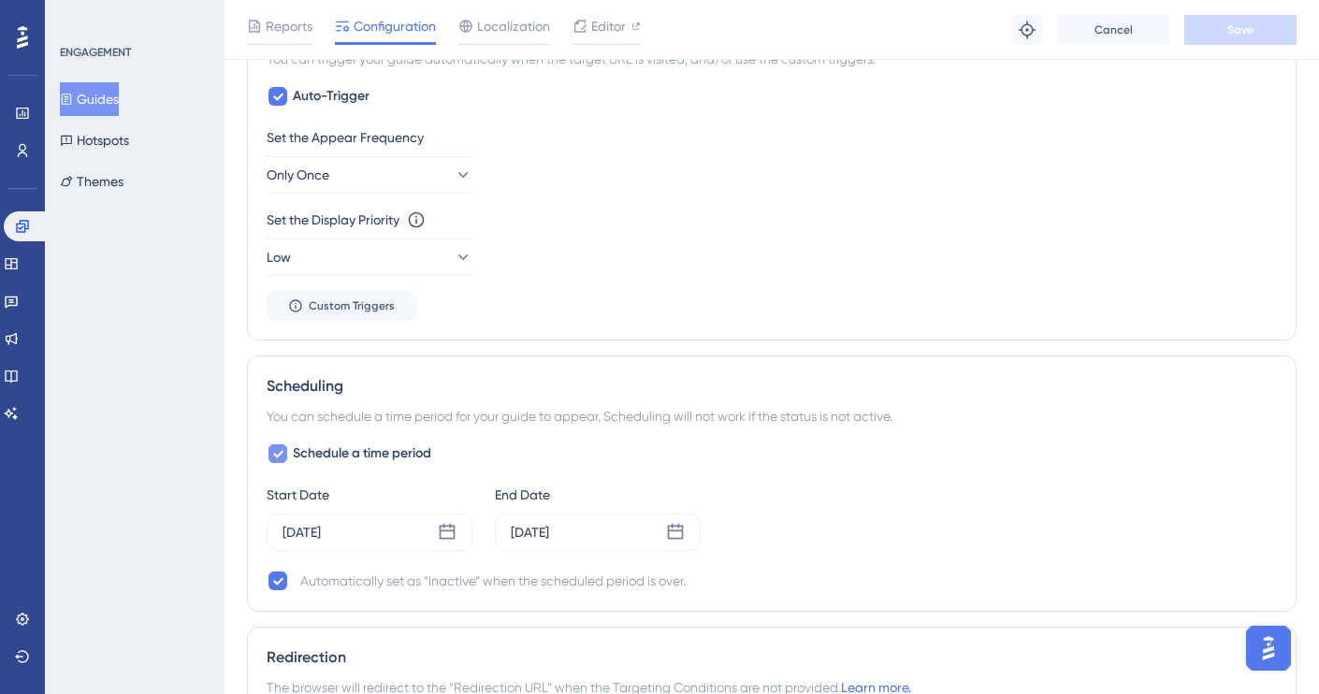
click at [277, 455] on icon at bounding box center [277, 453] width 11 height 15
checkbox input "false"
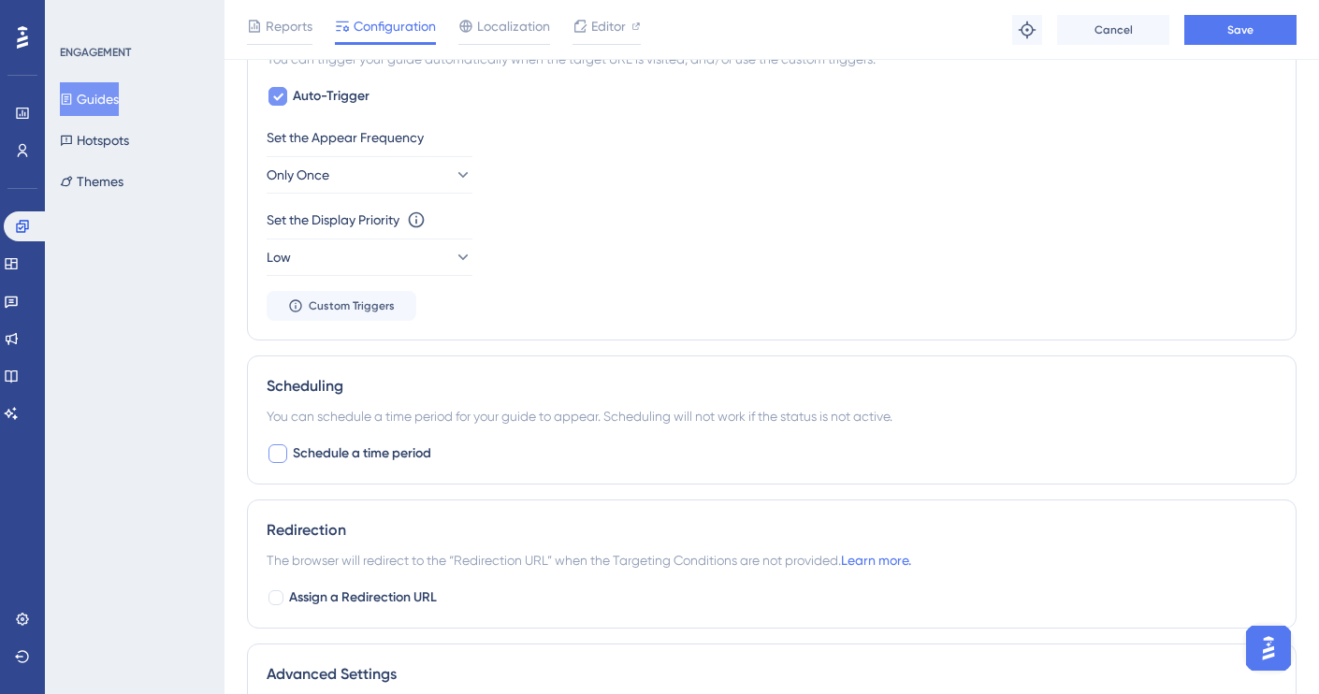
click at [278, 96] on icon at bounding box center [278, 97] width 10 height 7
checkbox input "false"
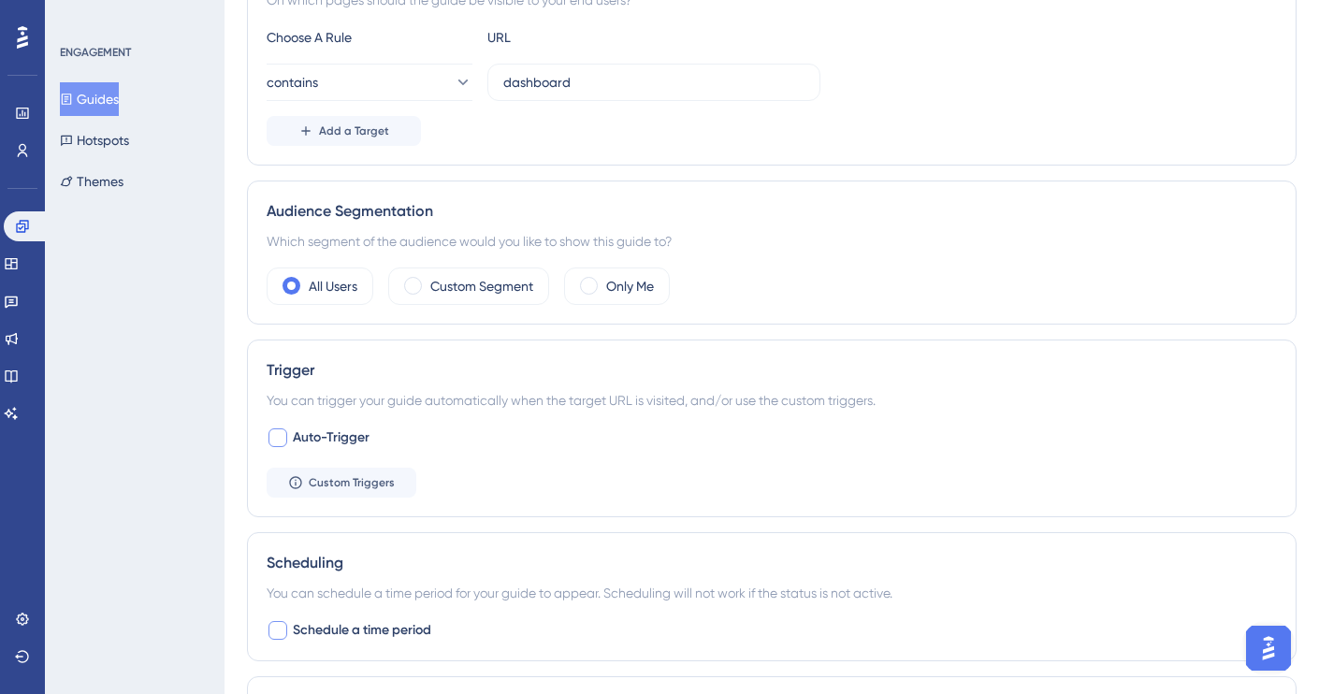
scroll to position [0, 0]
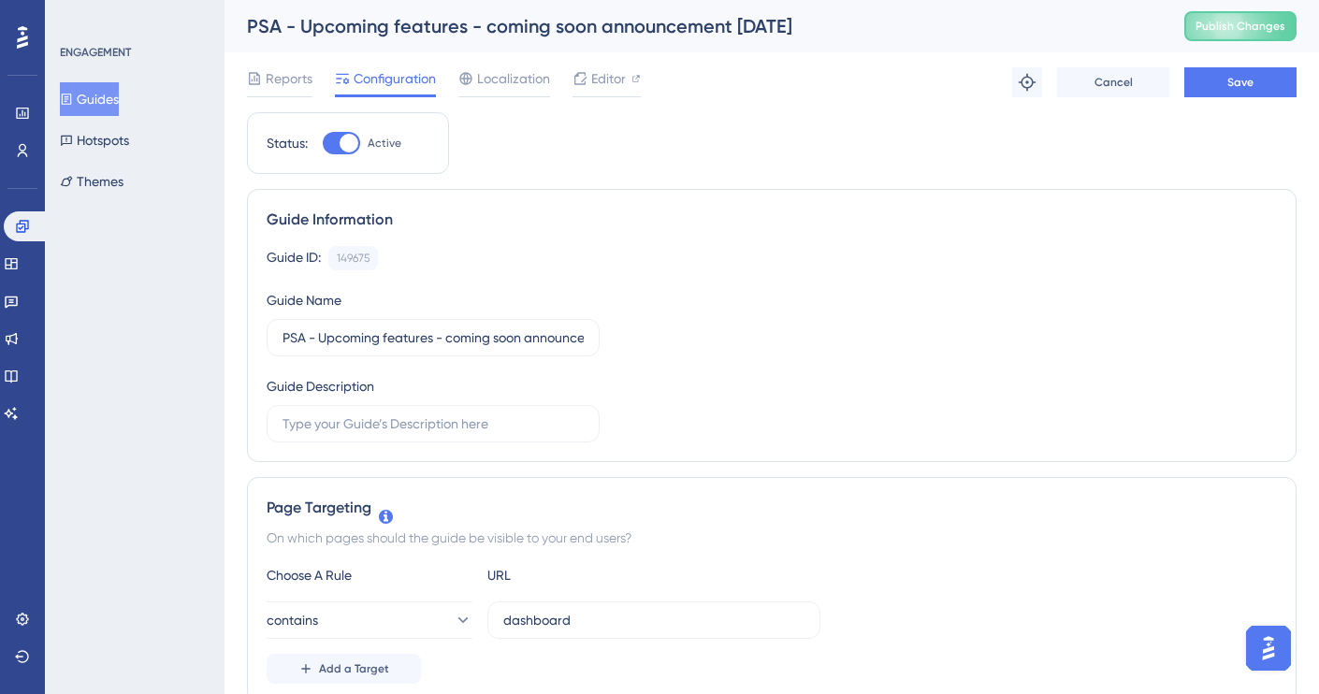
click at [332, 138] on div at bounding box center [341, 143] width 37 height 22
click at [323, 143] on input "Active" at bounding box center [322, 143] width 1 height 1
checkbox input "false"
click at [1266, 75] on button "Save" at bounding box center [1241, 82] width 112 height 30
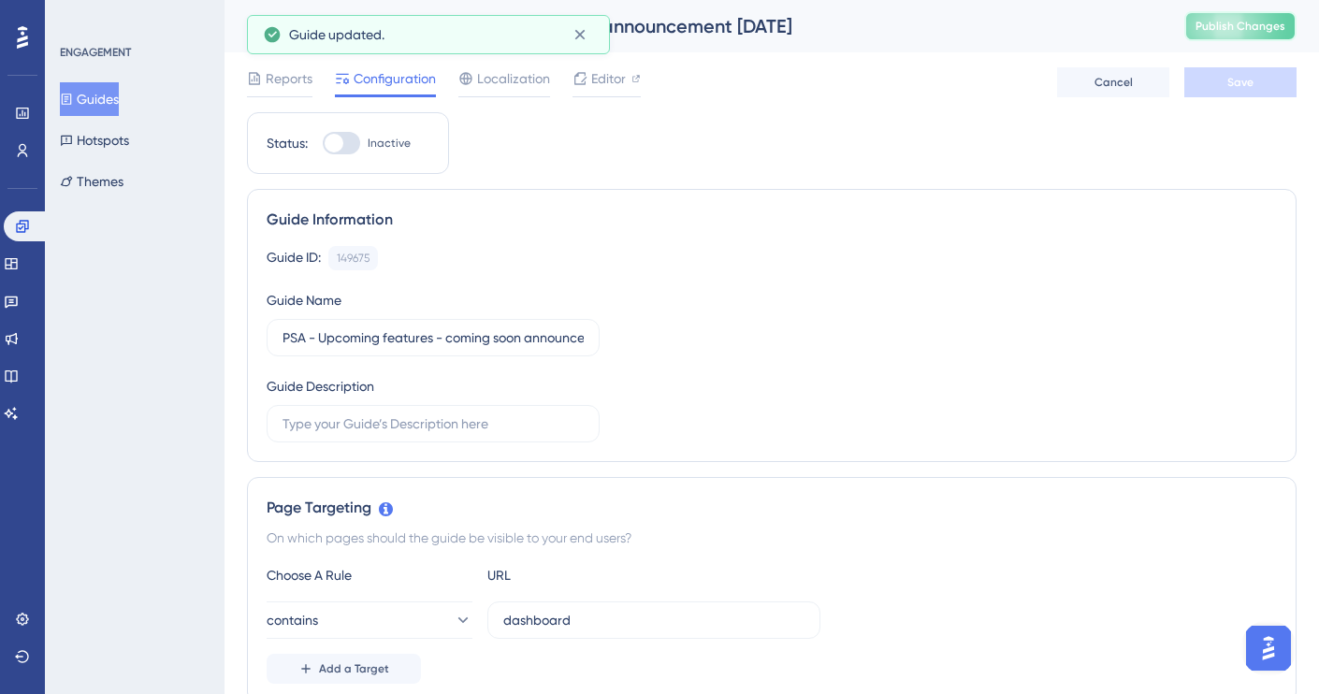
click at [1244, 21] on span "Publish Changes" at bounding box center [1241, 26] width 90 height 15
